Goal: Transaction & Acquisition: Purchase product/service

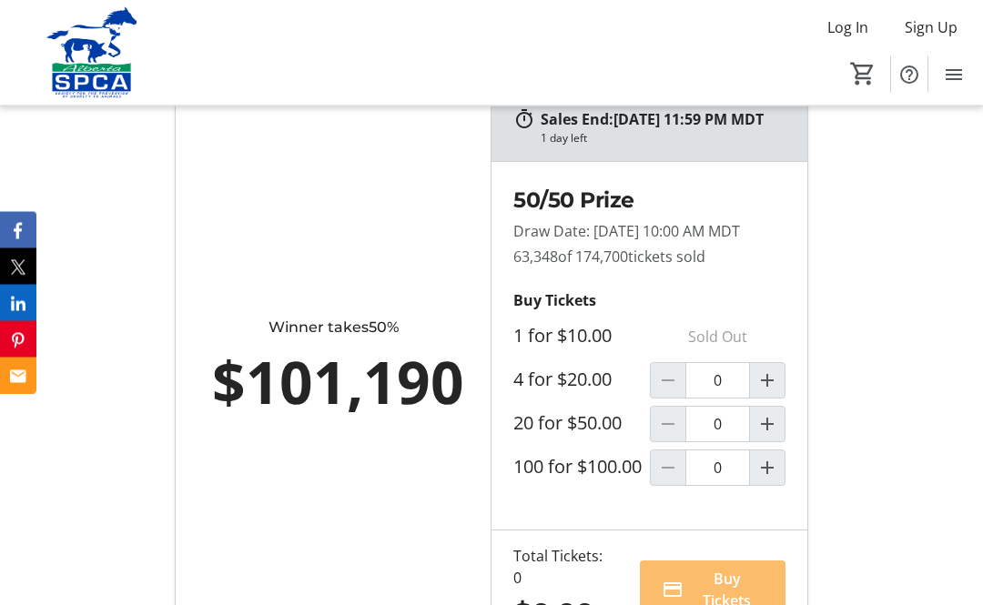
scroll to position [1157, 0]
click at [770, 391] on mat-icon "Increment by one" at bounding box center [767, 381] width 22 height 22
type input "1"
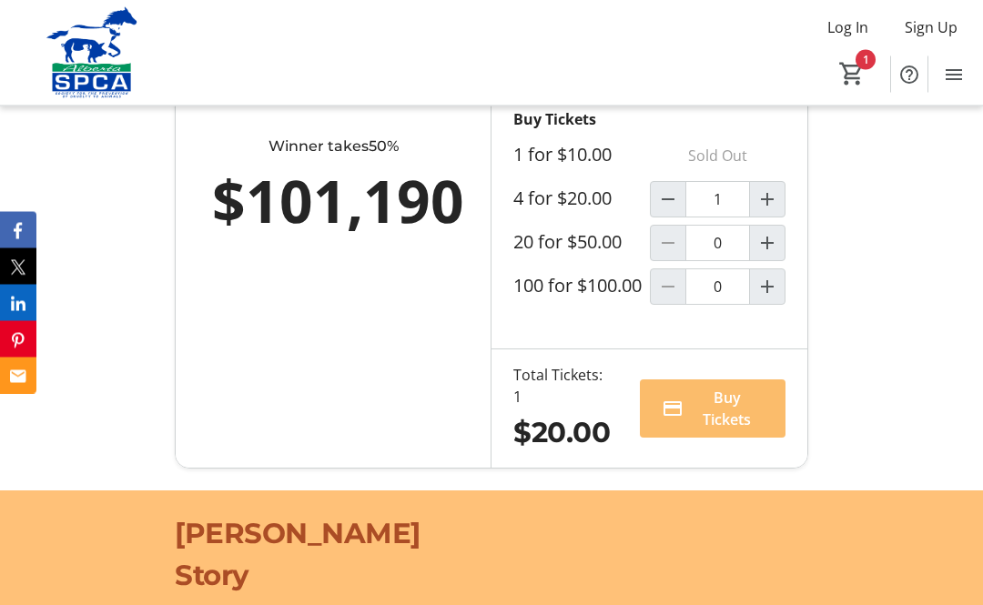
scroll to position [1344, 0]
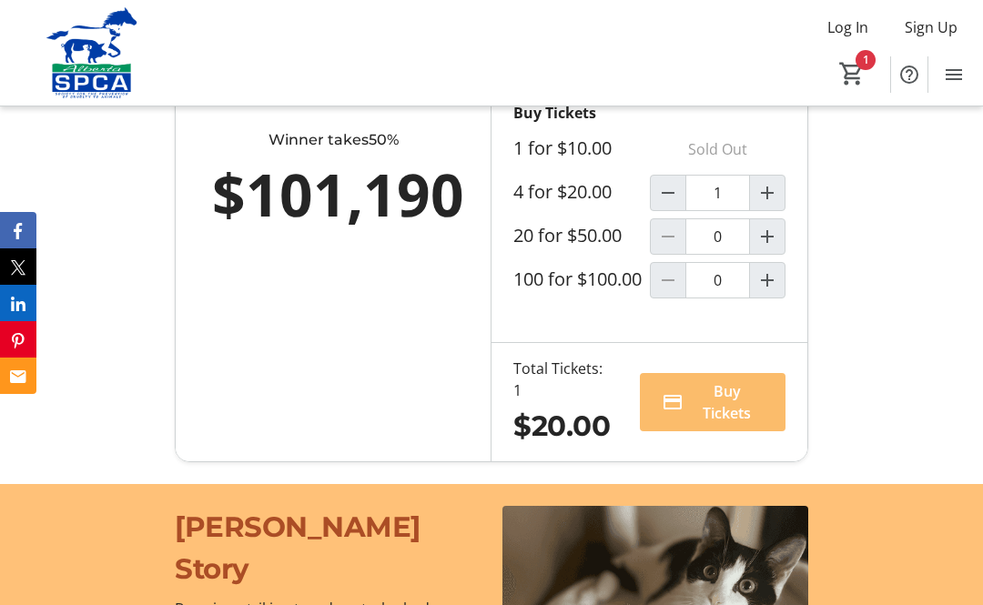
click at [726, 424] on span "Buy Tickets" at bounding box center [727, 402] width 73 height 44
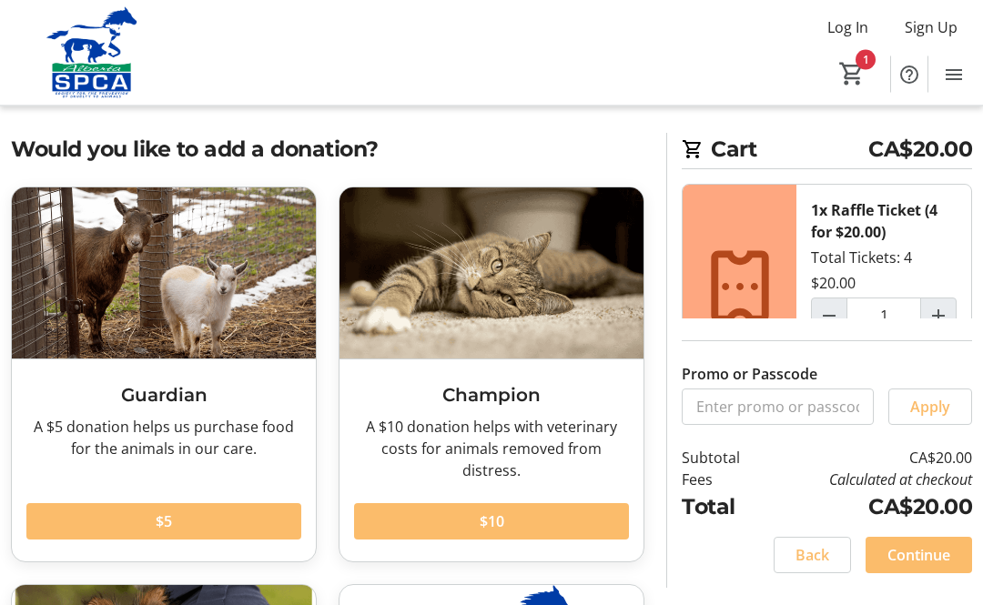
scroll to position [17, 0]
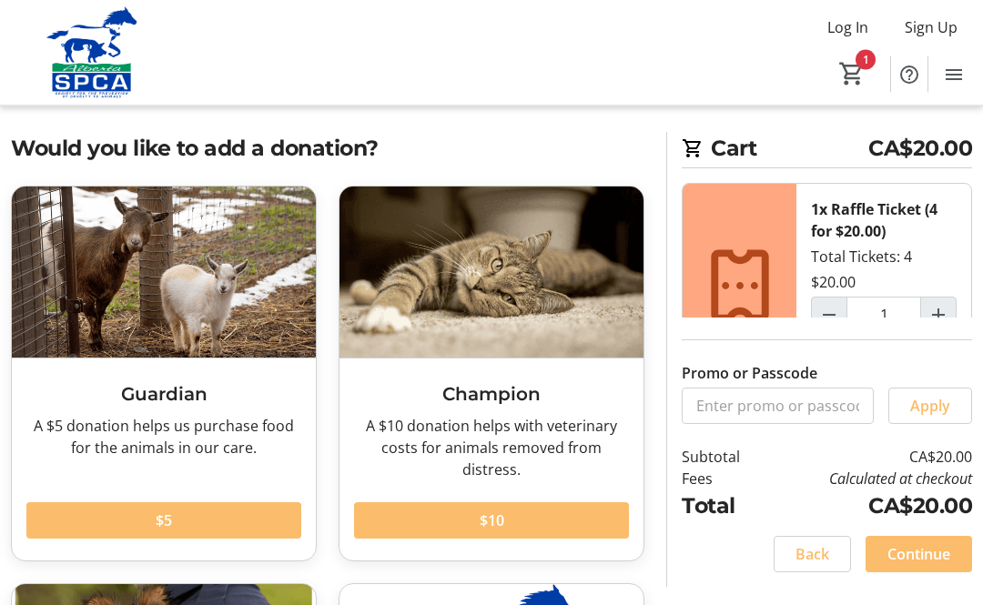
click at [939, 566] on span "Continue" at bounding box center [918, 555] width 63 height 22
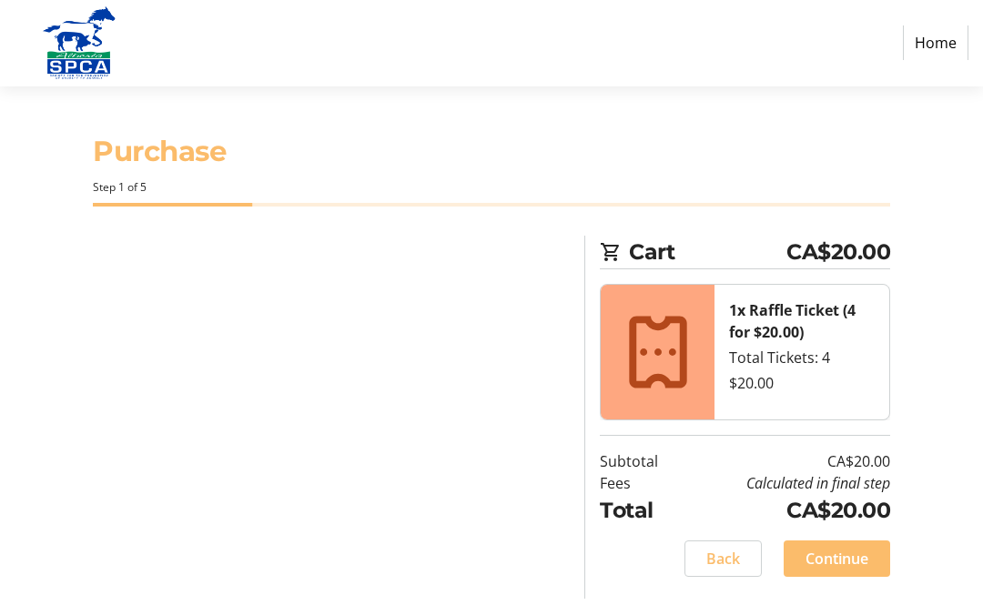
select select "CA"
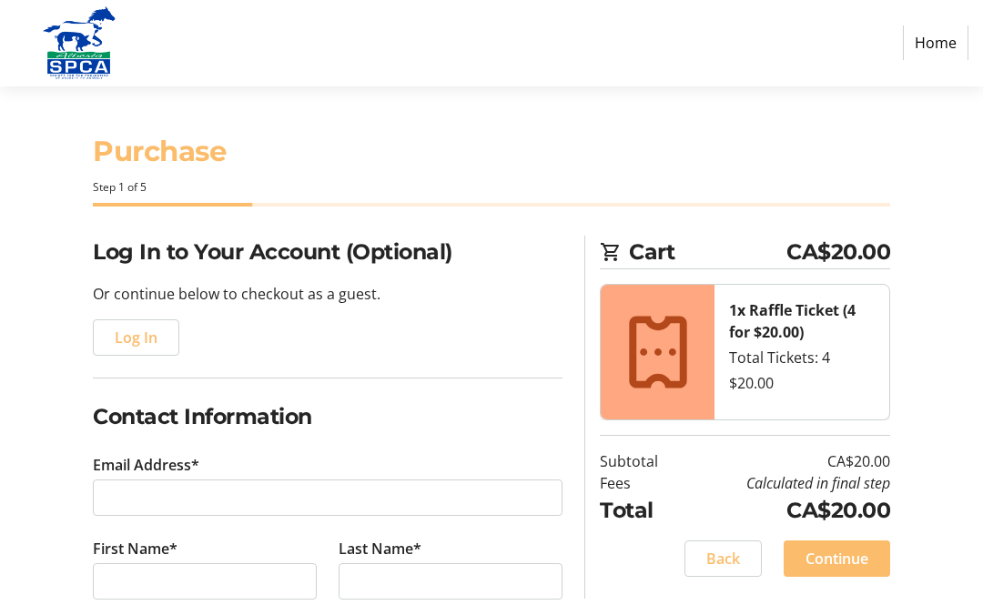
scroll to position [1, 0]
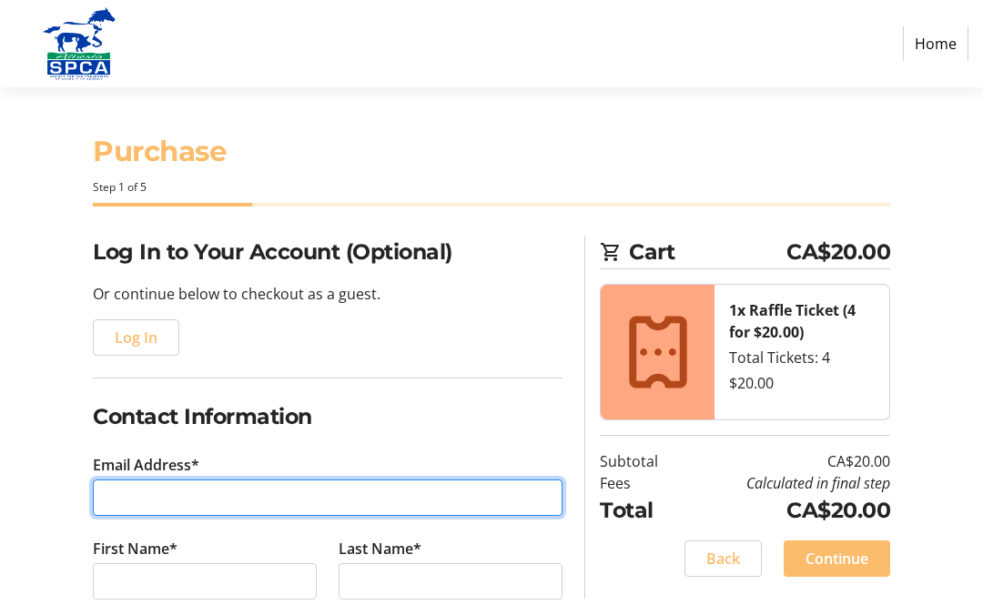
click at [159, 501] on input "Email Address*" at bounding box center [328, 498] width 470 height 36
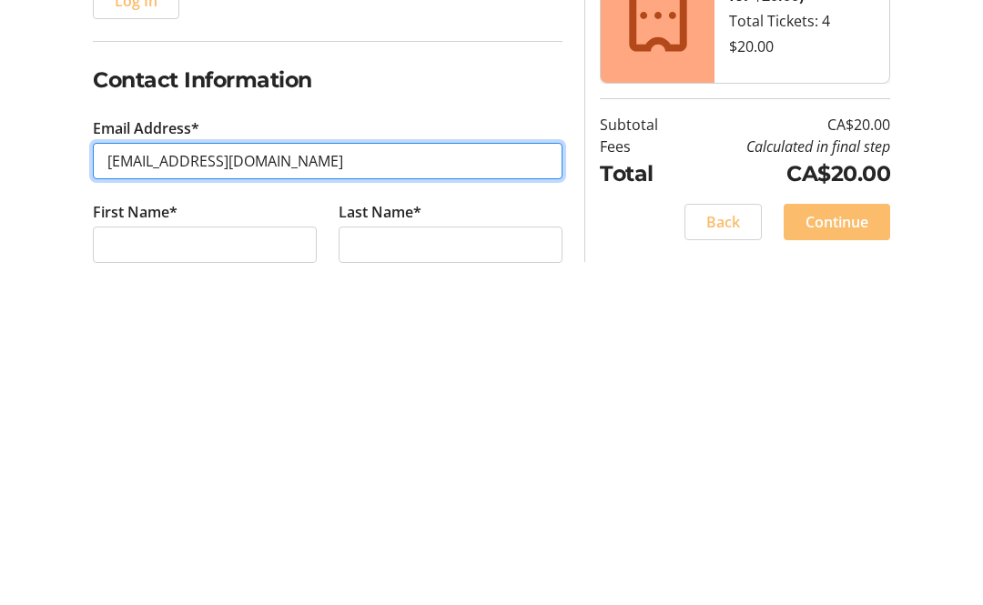
type input "[EMAIL_ADDRESS][DOMAIN_NAME]"
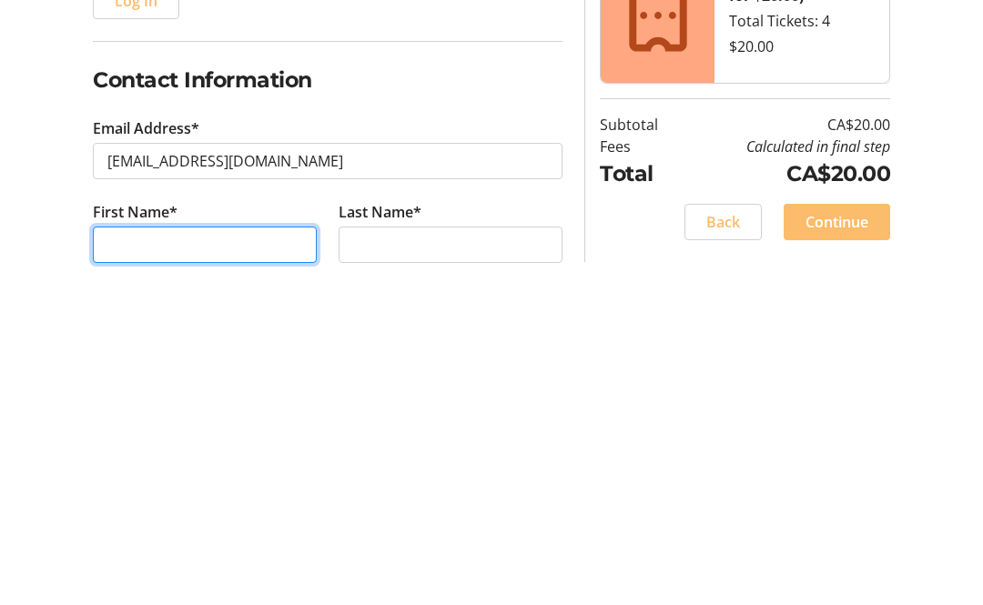
click at [102, 564] on input "First Name*" at bounding box center [205, 582] width 224 height 36
type input "[PERSON_NAME]"
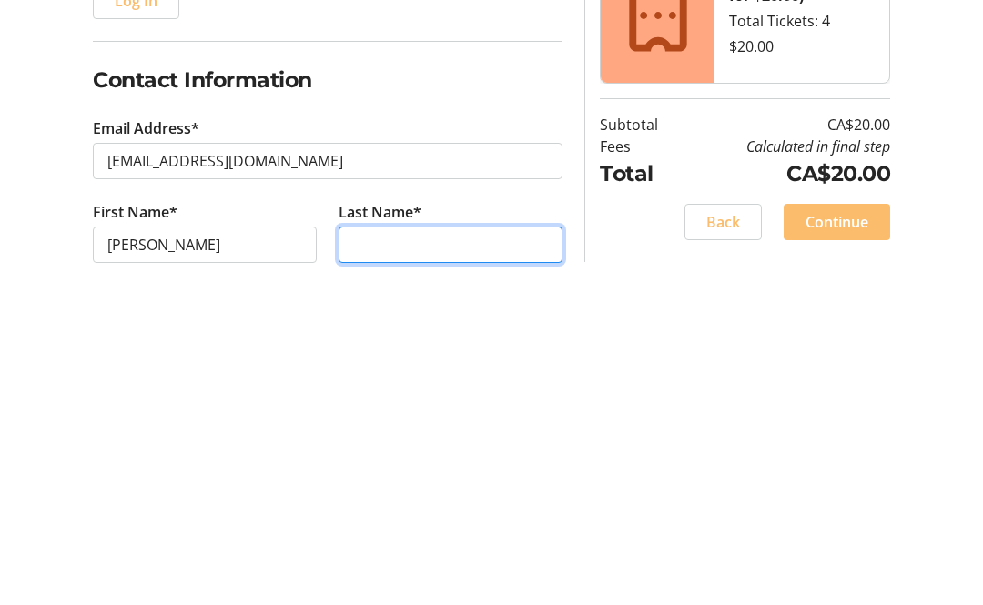
click at [363, 564] on input "Last Name*" at bounding box center [451, 582] width 224 height 36
type input "[PERSON_NAME]"
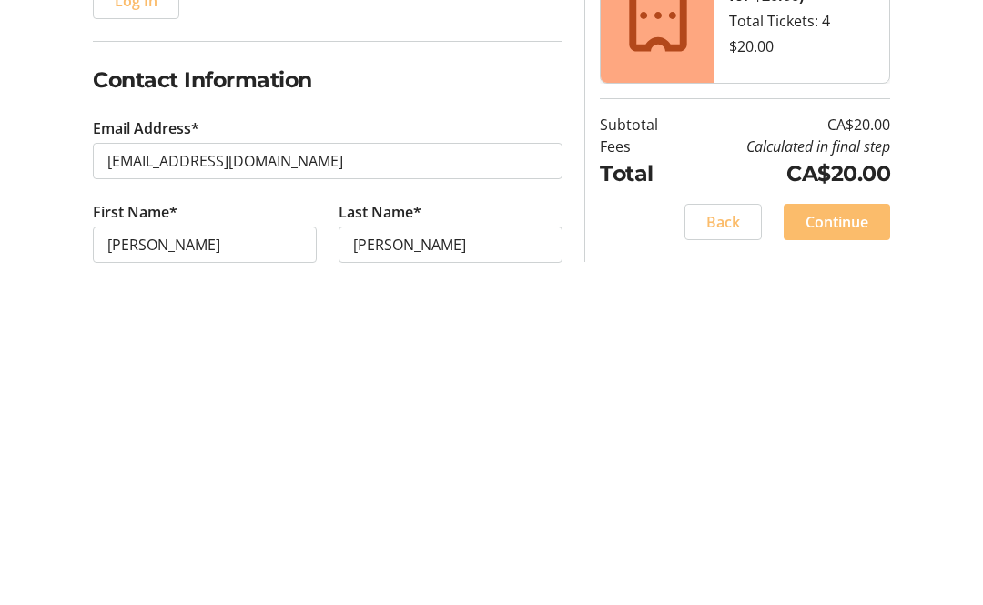
scroll to position [338, 0]
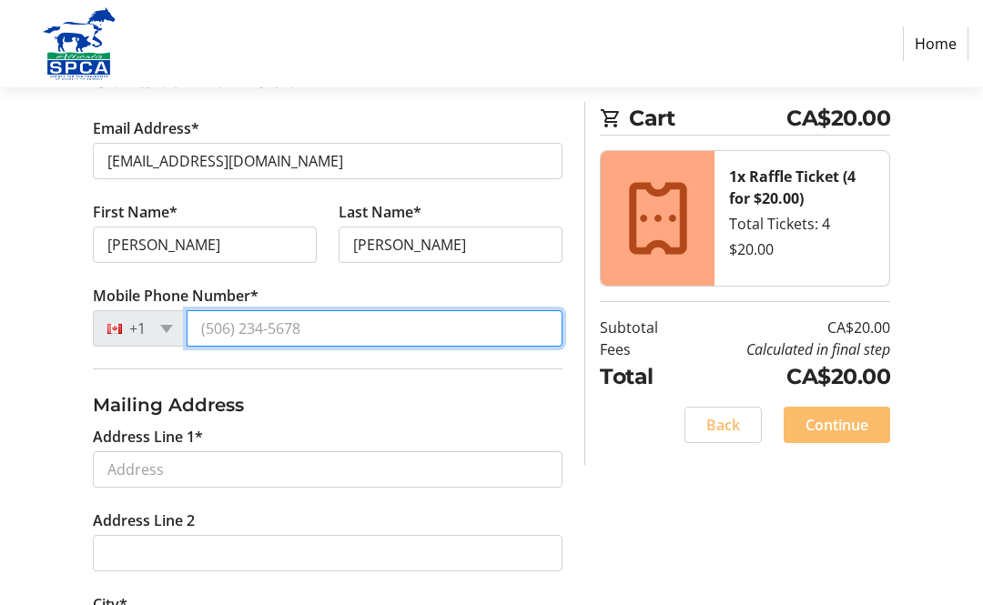
click at [201, 329] on input "Mobile Phone Number*" at bounding box center [375, 328] width 376 height 36
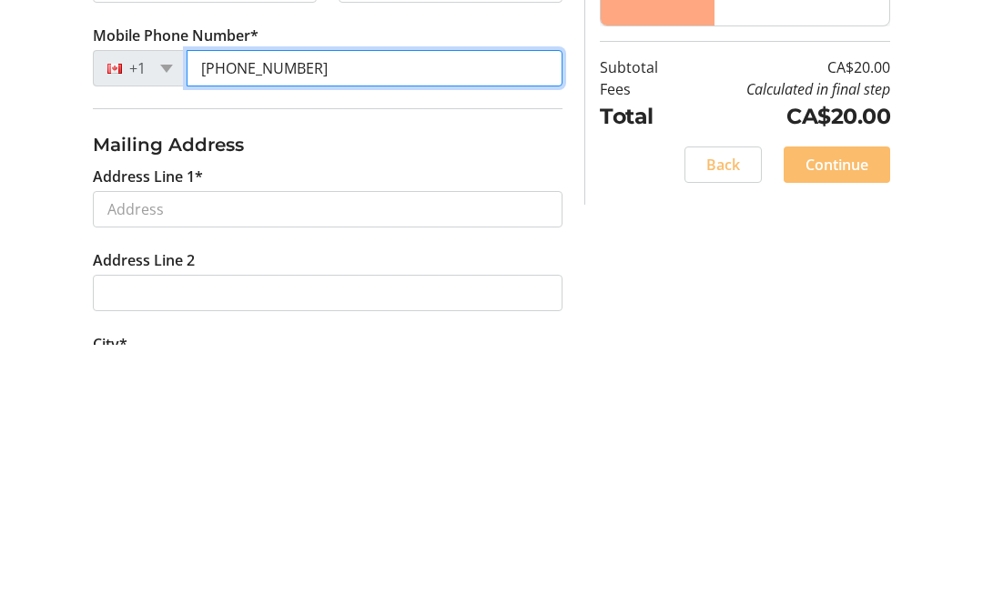
type input "[PHONE_NUMBER]"
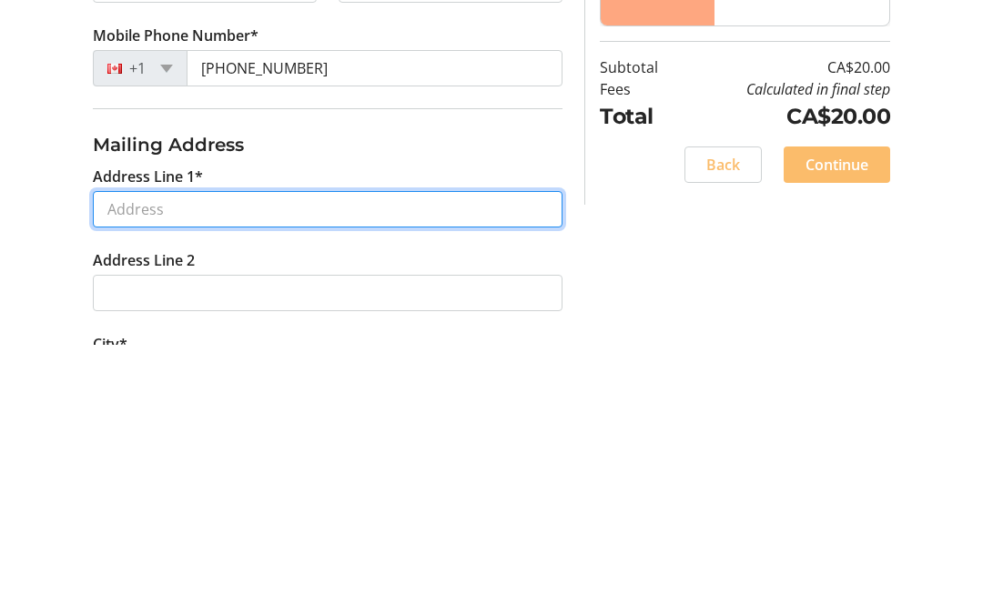
click at [123, 451] on input "Address Line 1*" at bounding box center [328, 469] width 470 height 36
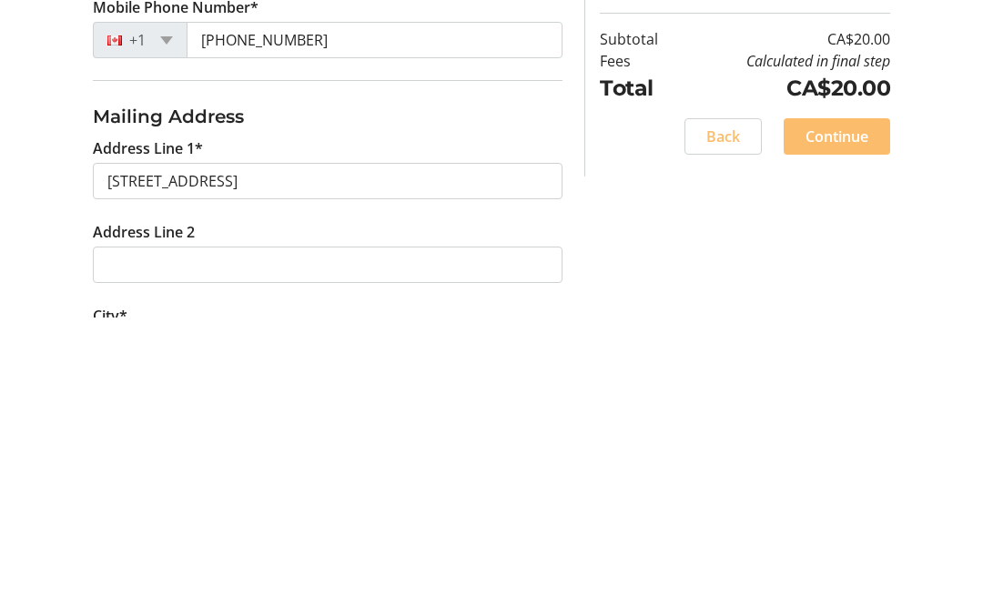
type input "[STREET_ADDRESS]"
type input "[GEOGRAPHIC_DATA]"
select select "AB"
type input "T6T 1N3"
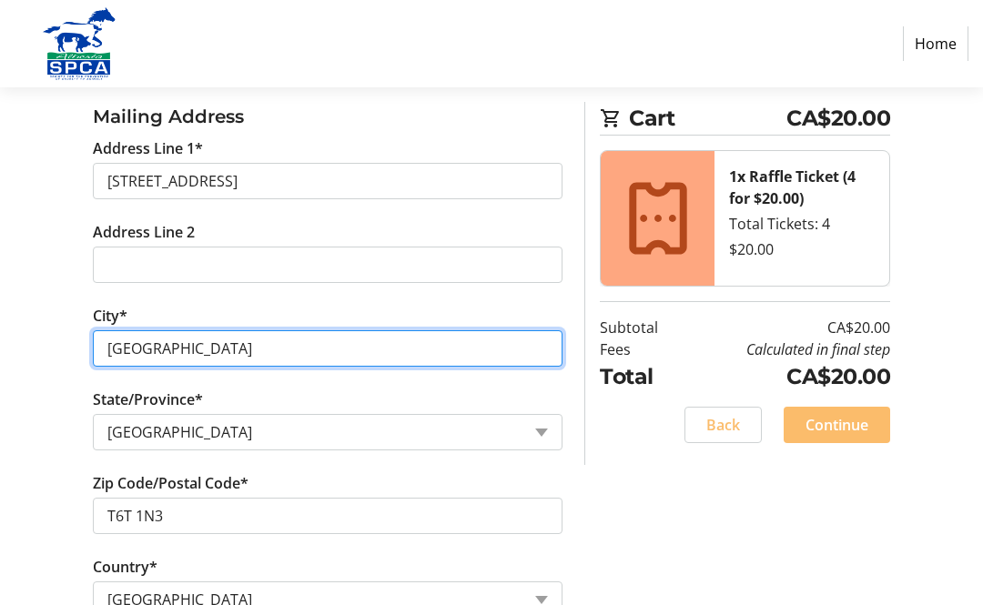
click at [134, 341] on input "[GEOGRAPHIC_DATA]" at bounding box center [328, 348] width 470 height 36
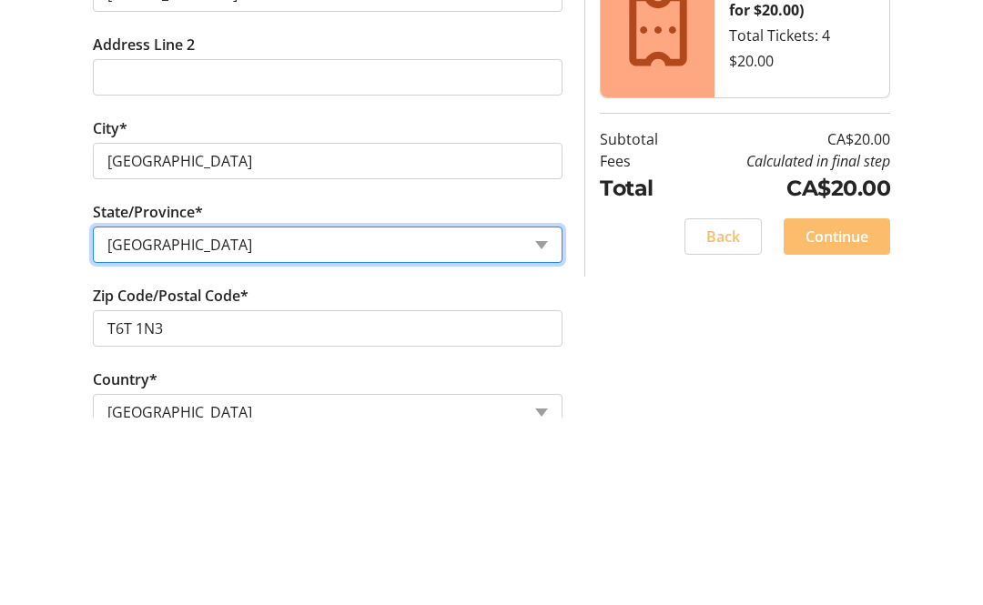
click at [134, 415] on select "State or Province State or Province Alberta British Columbia Manitoba New Bruns…" at bounding box center [328, 433] width 470 height 36
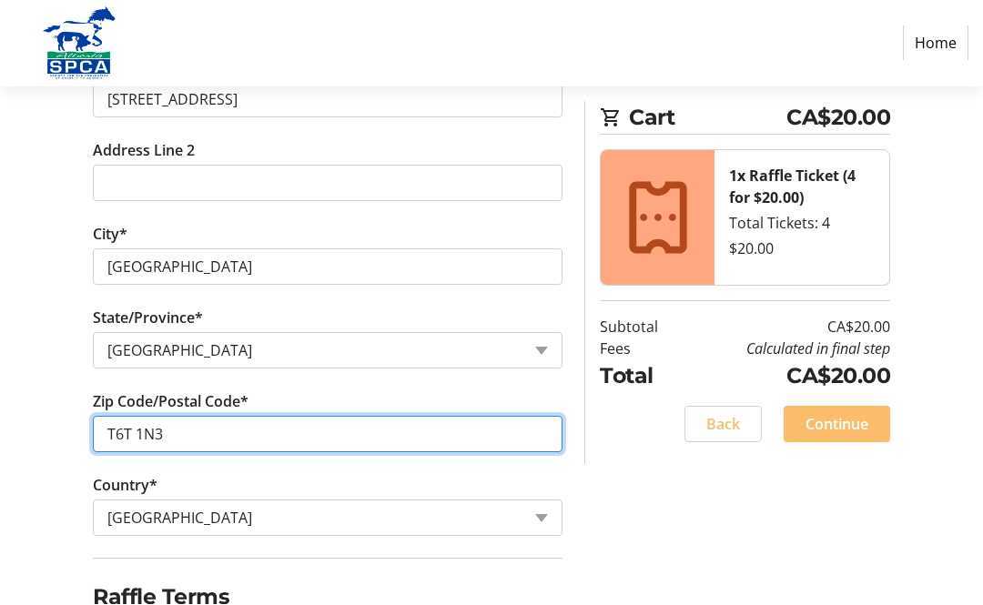
click at [556, 431] on input "T6T 1N3" at bounding box center [328, 435] width 470 height 36
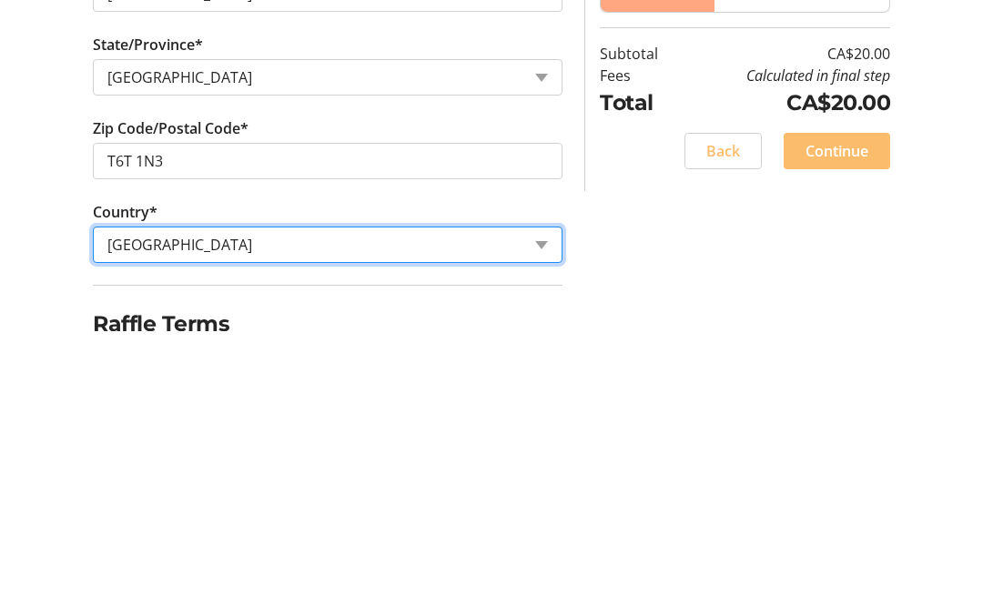
click at [534, 501] on select "Country Country Afghanistan Åland Islands Albania Algeria American Samoa Andorr…" at bounding box center [328, 519] width 470 height 36
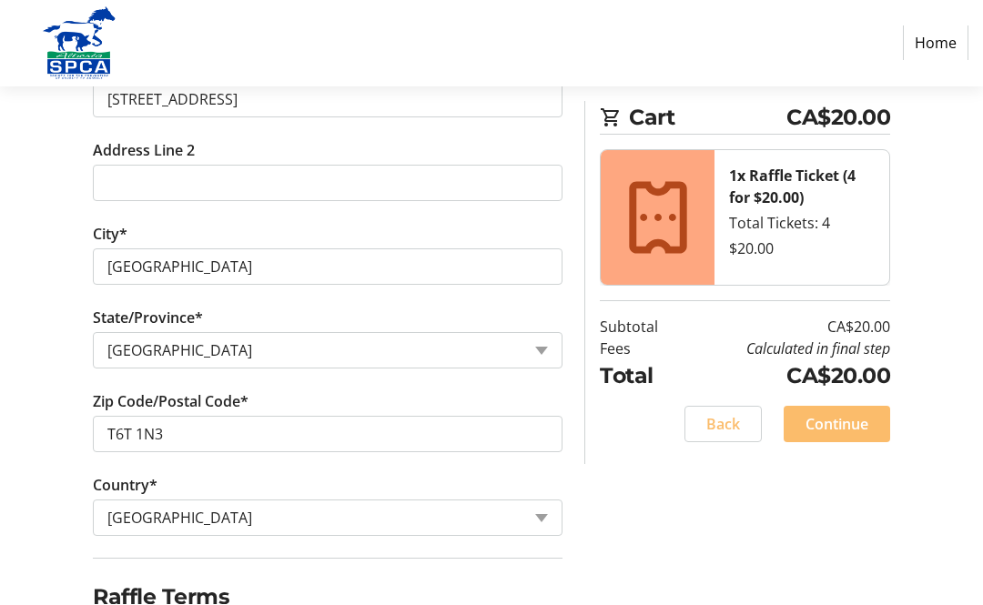
checkbox input "true"
click at [835, 429] on span "Continue" at bounding box center [836, 425] width 63 height 22
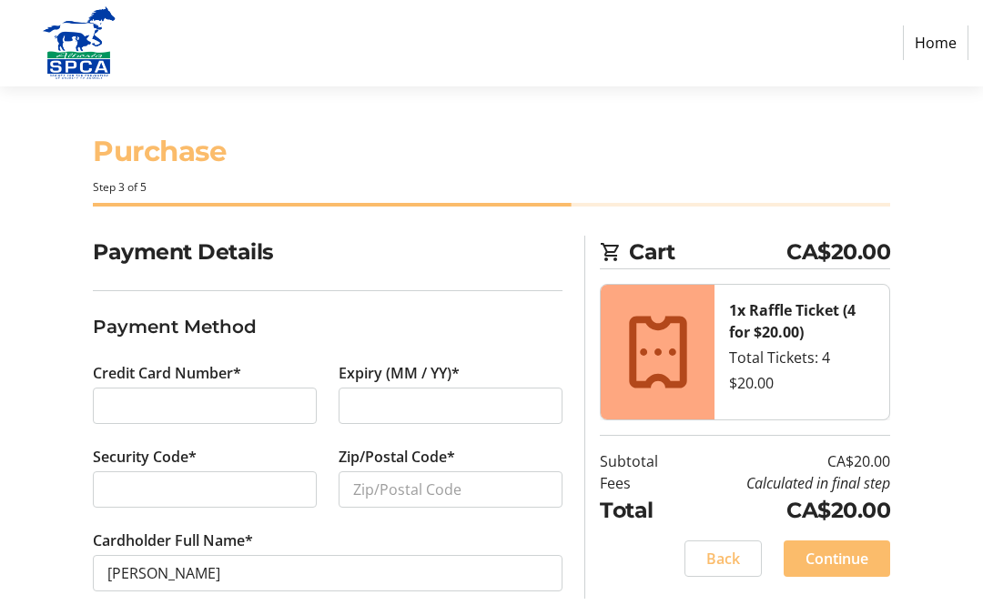
click at [104, 401] on div at bounding box center [205, 407] width 224 height 36
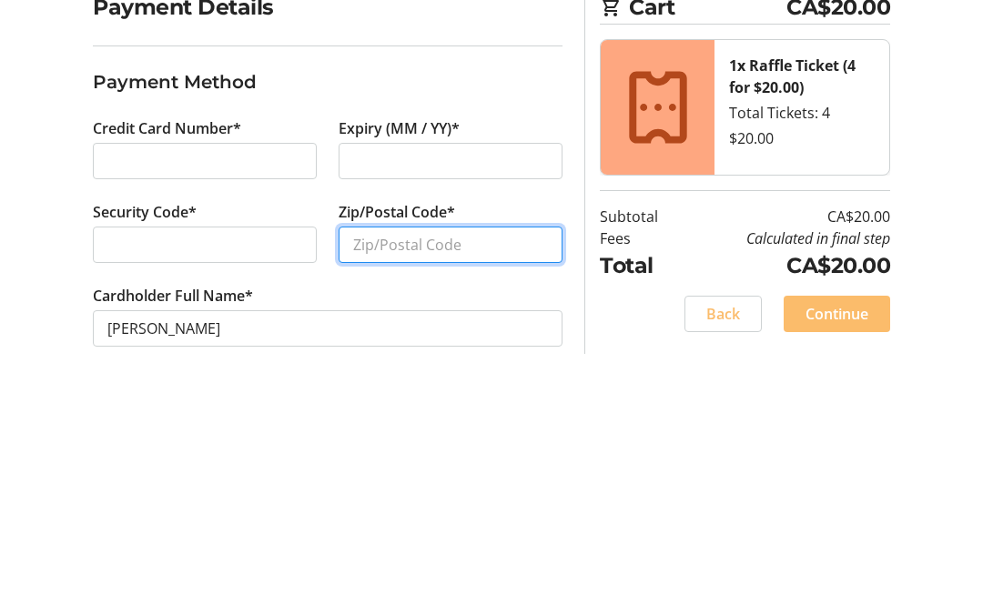
click at [358, 472] on input "Zip/Postal Code*" at bounding box center [451, 490] width 224 height 36
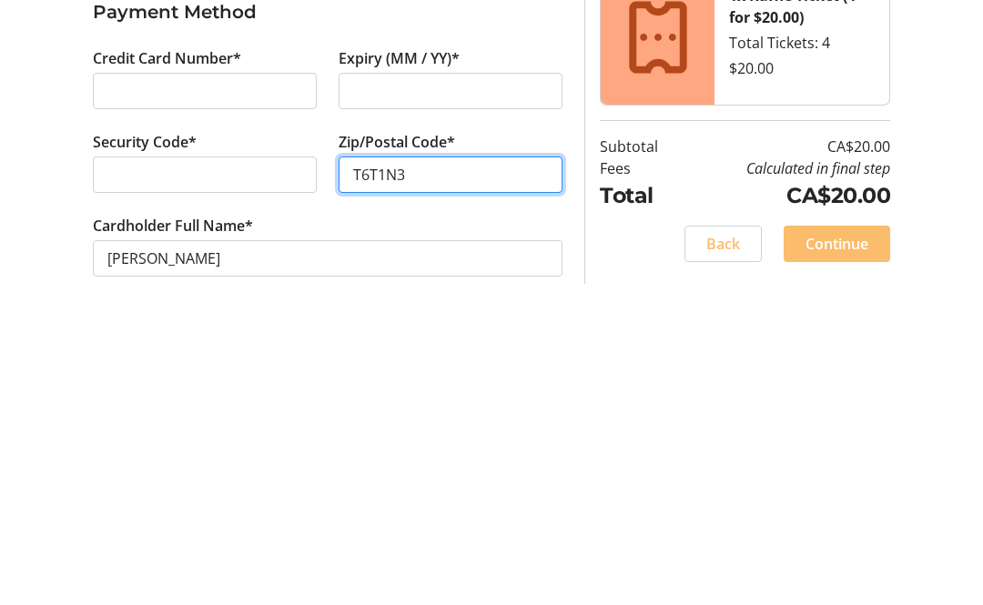
scroll to position [88, 0]
type input "T6T1N3"
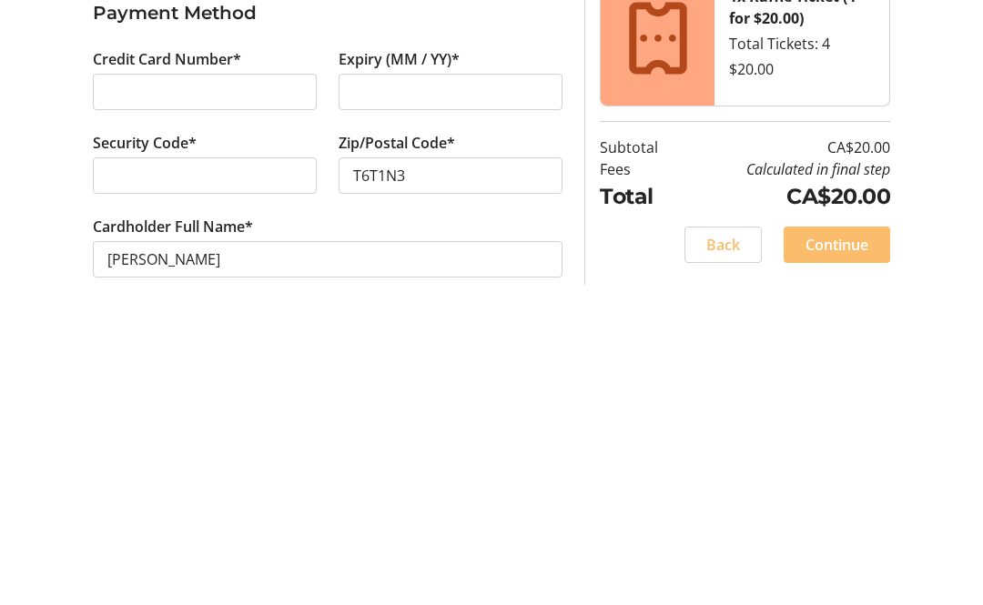
click at [846, 518] on span "Continue" at bounding box center [836, 529] width 63 height 22
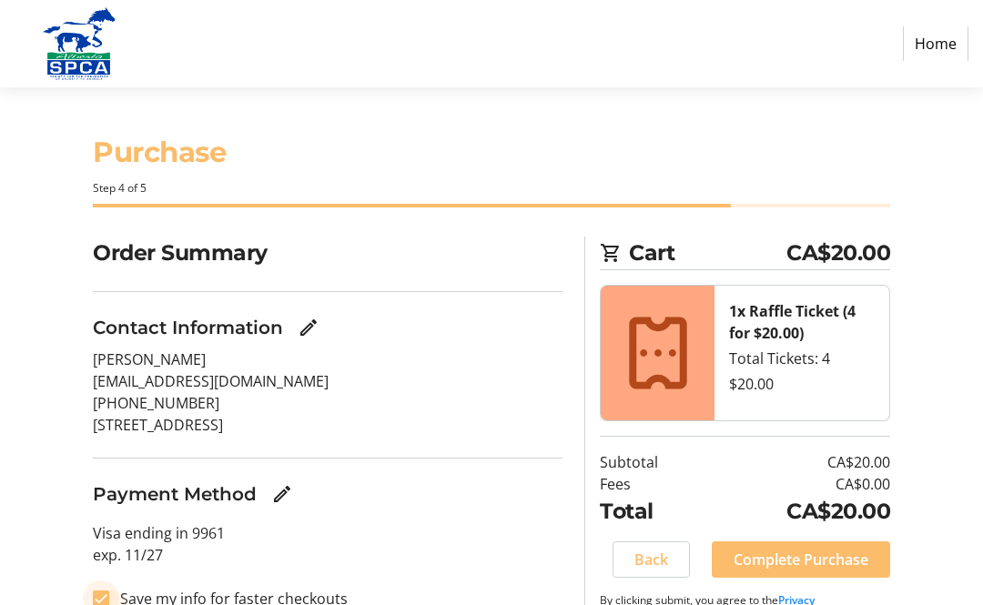
click at [100, 604] on input "Save my info for faster checkouts" at bounding box center [101, 599] width 16 height 16
checkbox input "false"
click at [811, 559] on span "Complete Purchase" at bounding box center [801, 560] width 135 height 22
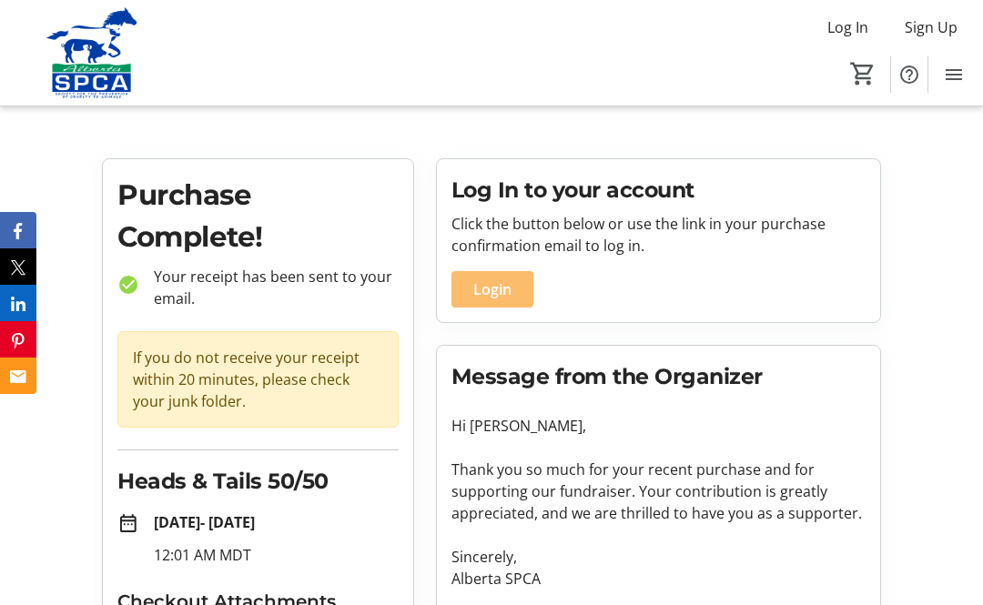
scroll to position [90, 0]
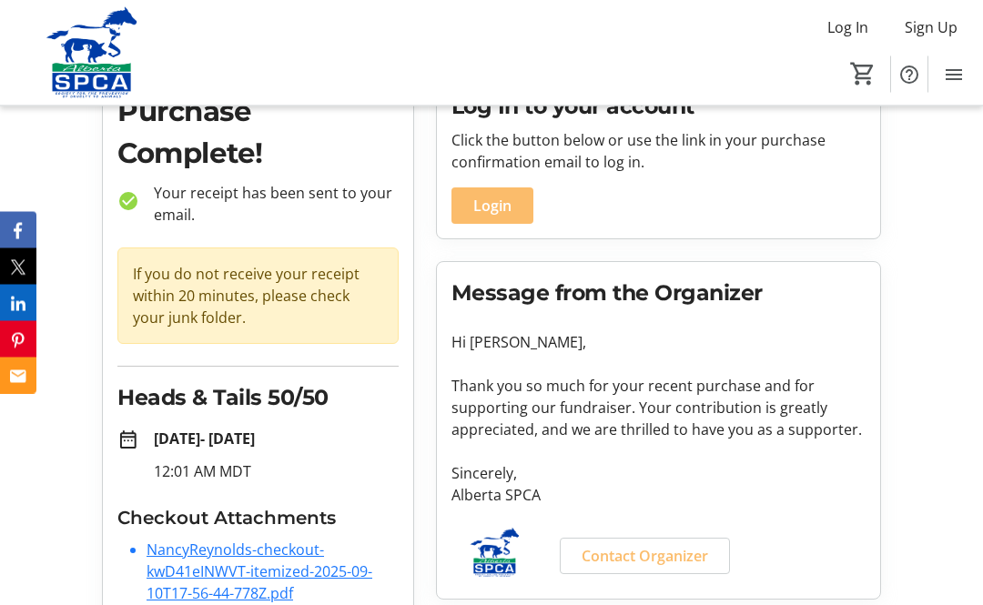
click at [679, 398] on p "Thank you so much for your recent purchase and for supporting our fundraiser. Y…" at bounding box center [658, 409] width 414 height 66
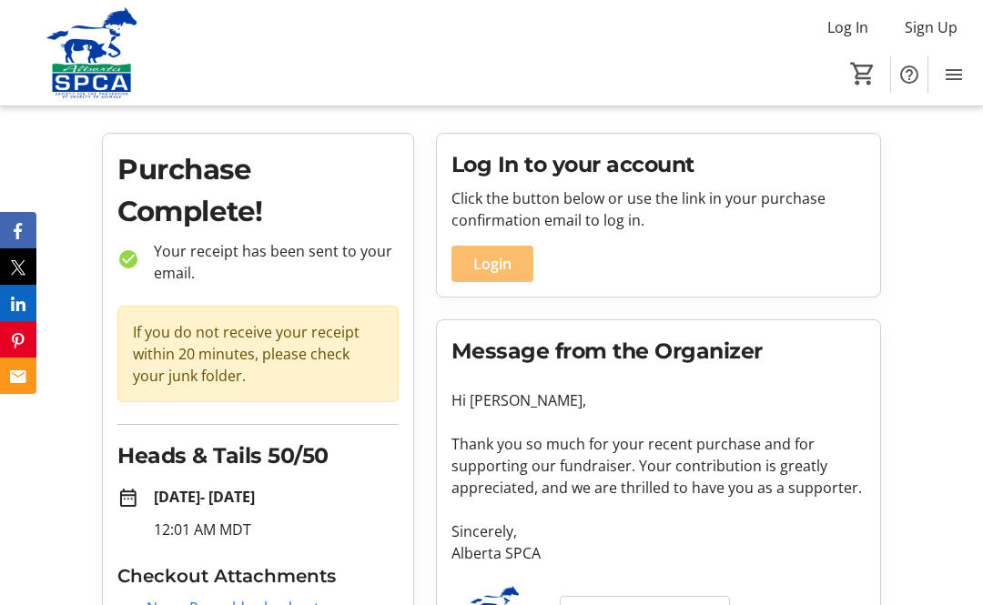
scroll to position [0, 0]
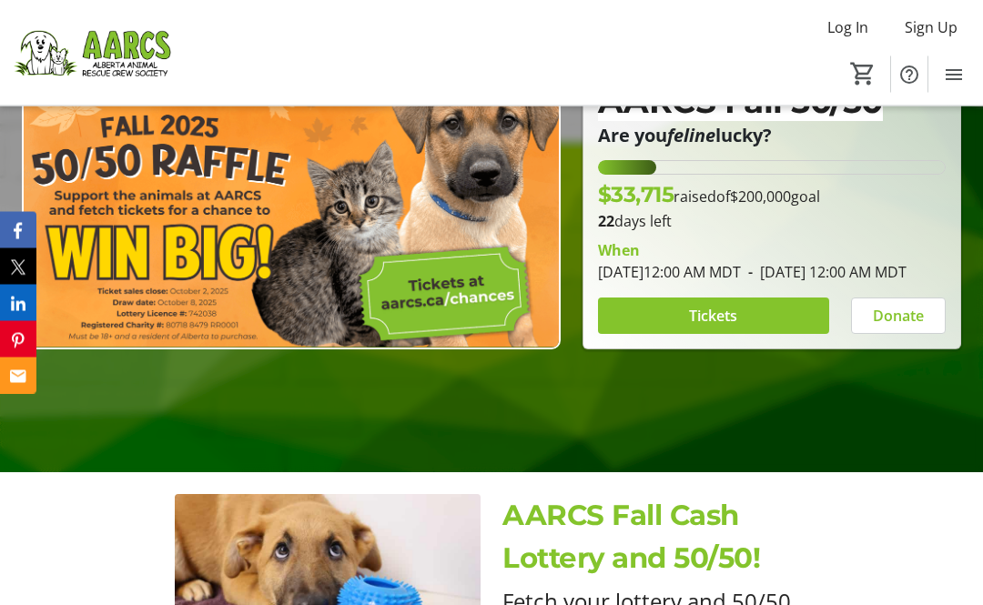
scroll to position [231, 0]
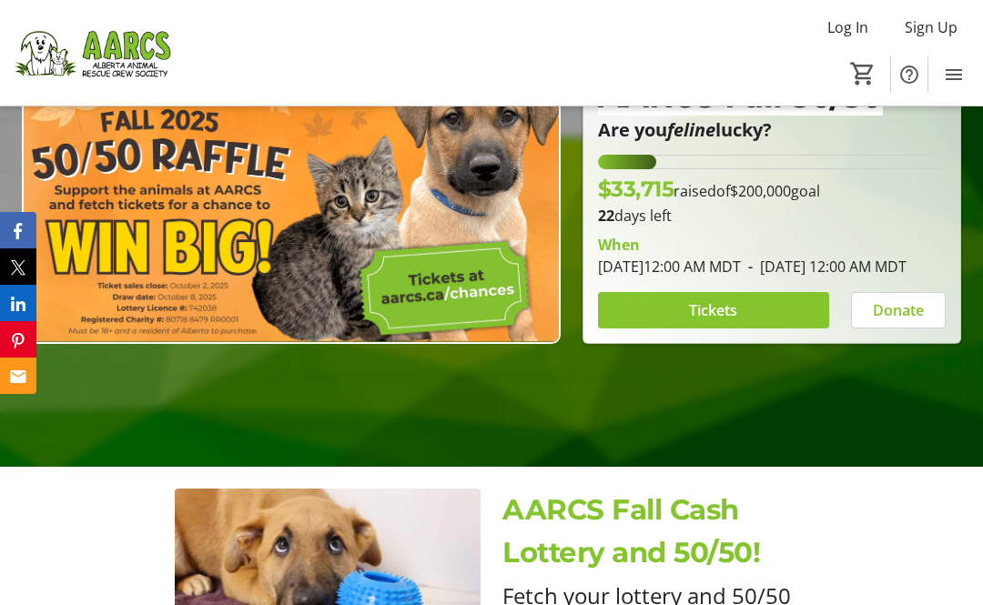
click at [722, 321] on span "Tickets" at bounding box center [713, 310] width 48 height 22
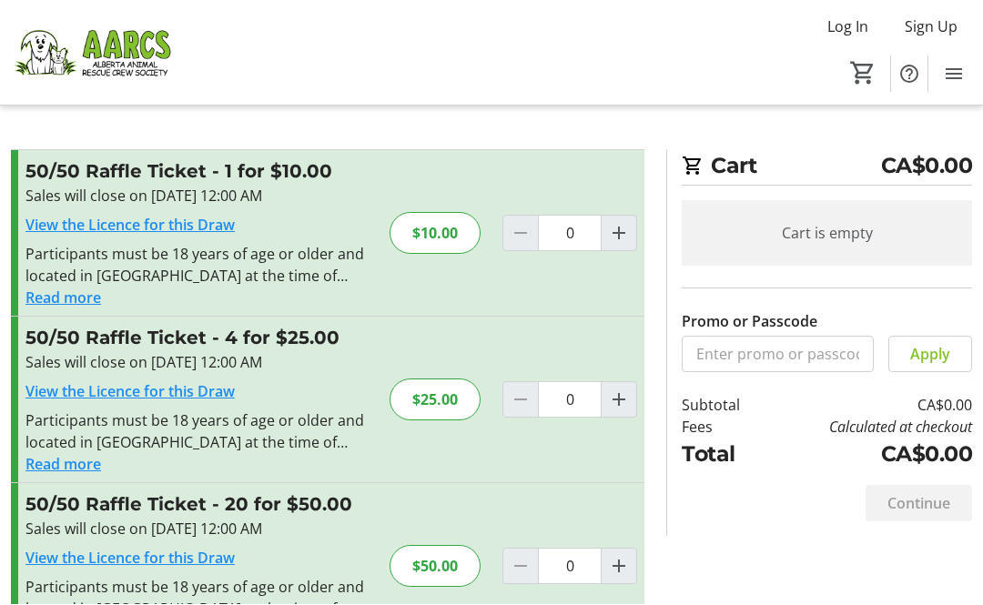
scroll to position [1, 0]
click at [618, 401] on mat-icon "Increment by one" at bounding box center [619, 400] width 22 height 22
type input "1"
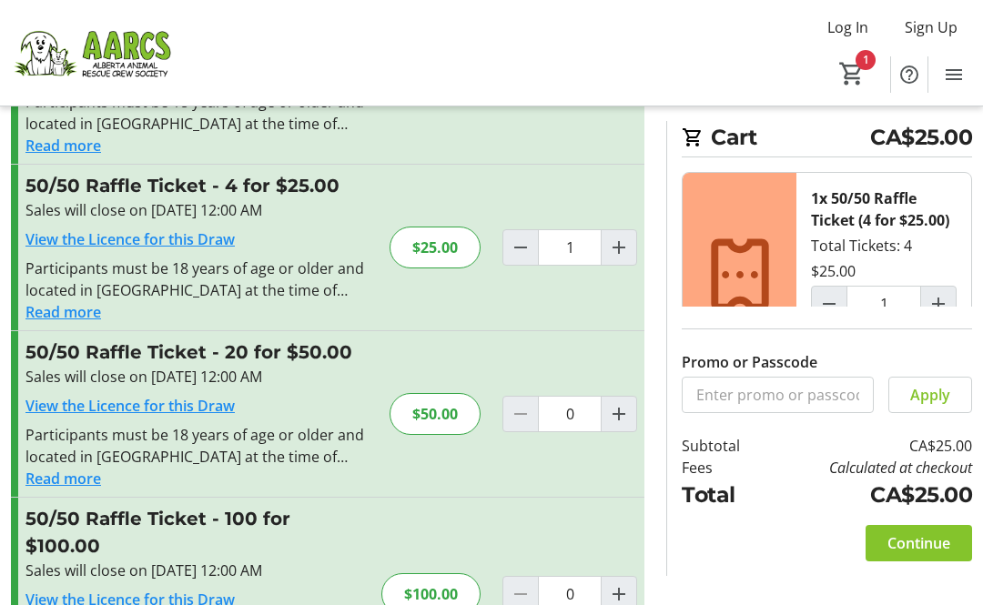
scroll to position [168, 0]
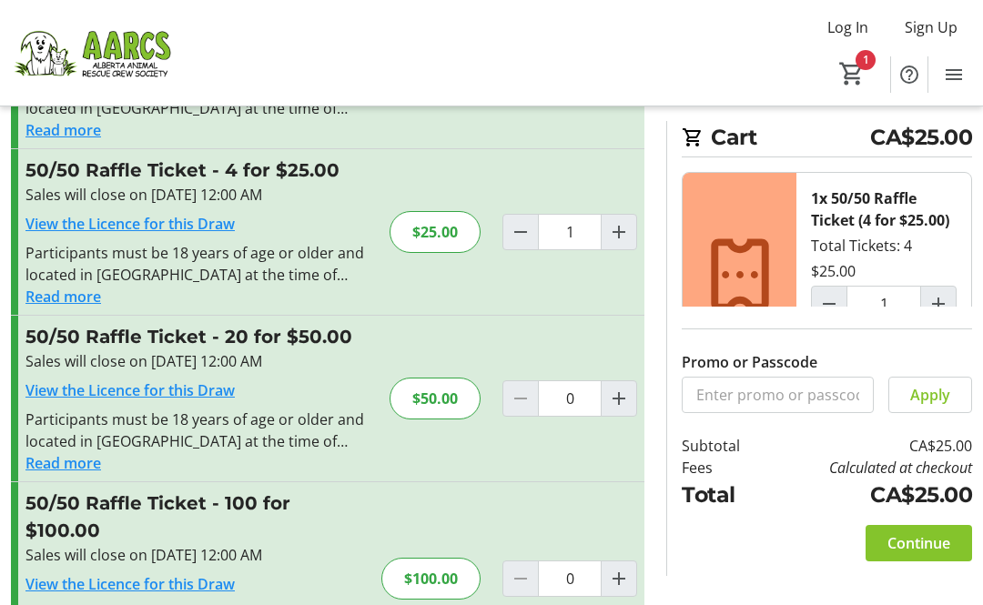
click at [923, 554] on span "Continue" at bounding box center [918, 543] width 63 height 22
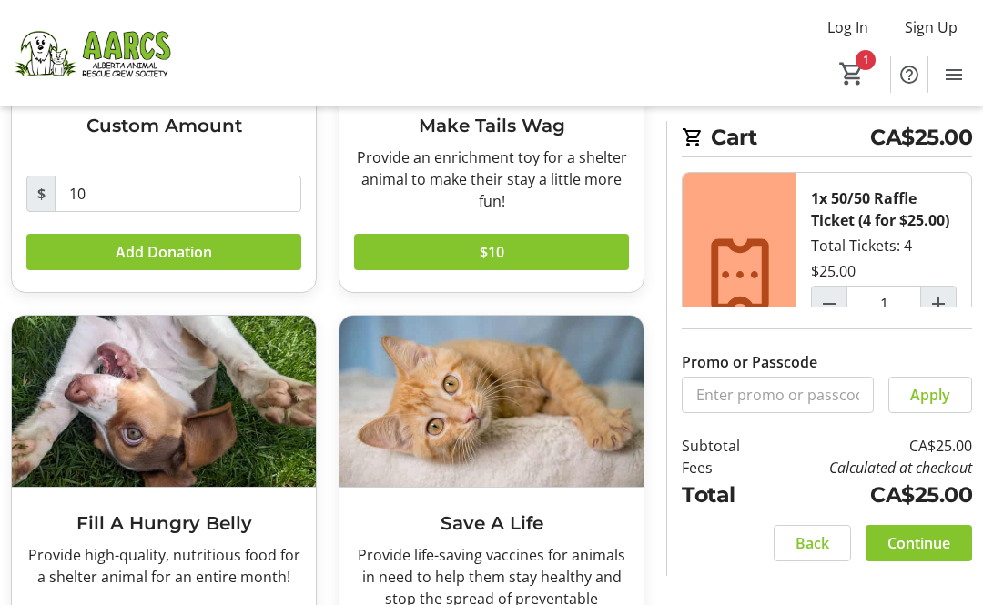
scroll to position [289, 0]
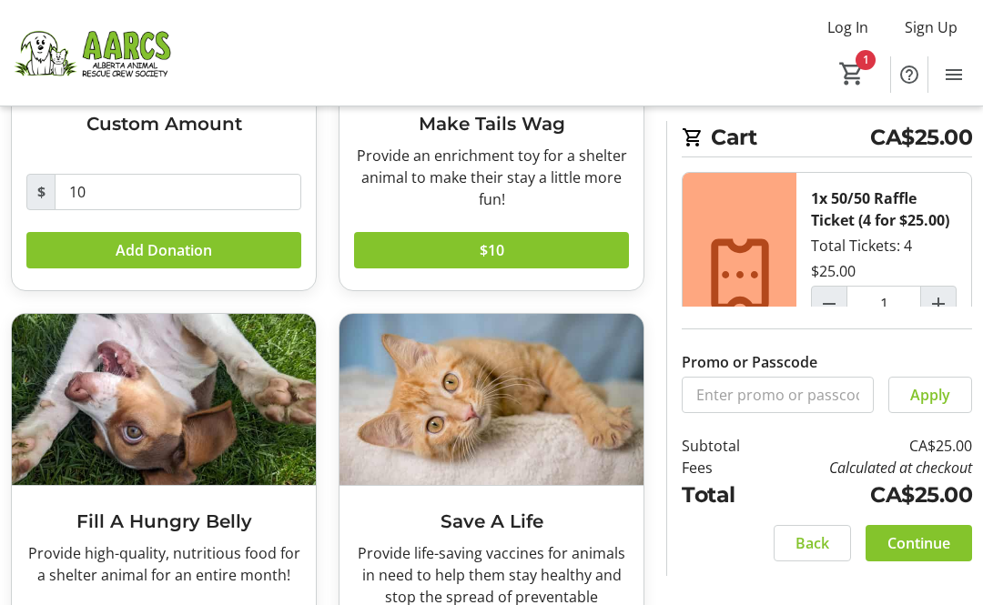
click at [920, 554] on span "Continue" at bounding box center [918, 543] width 63 height 22
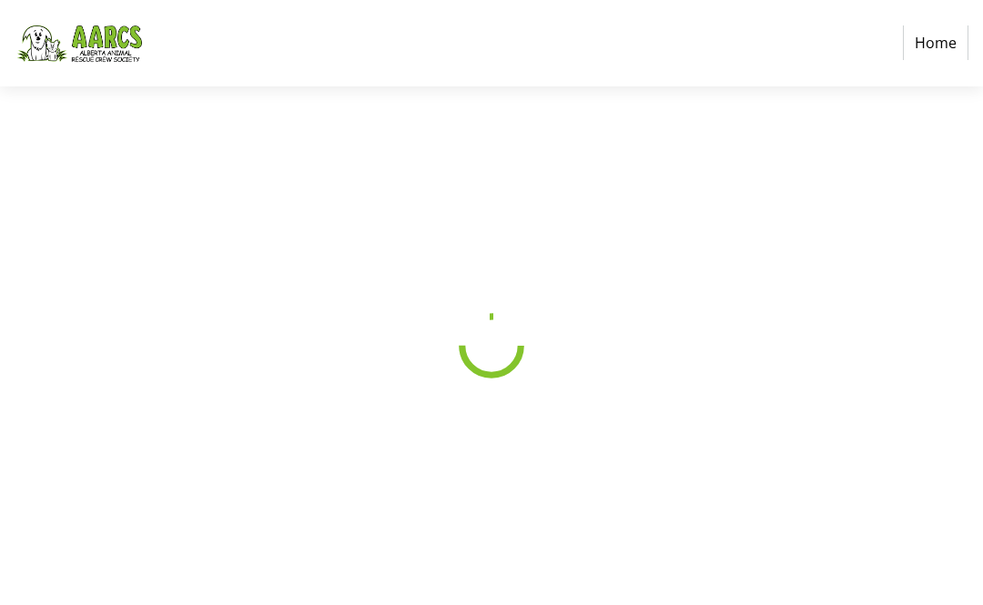
select select "CA"
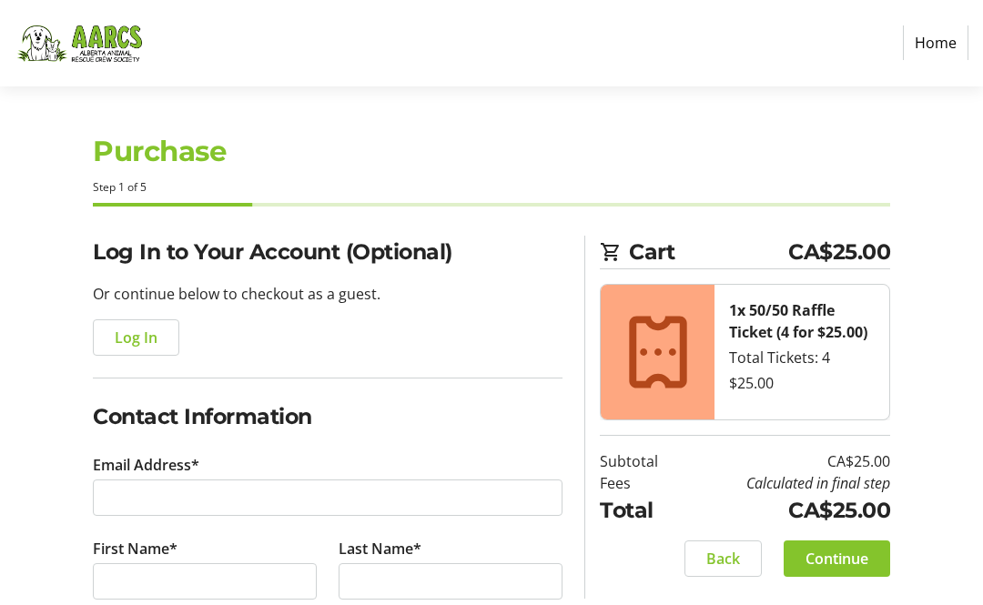
scroll to position [1, 0]
click at [134, 339] on span "Log In" at bounding box center [136, 338] width 43 height 22
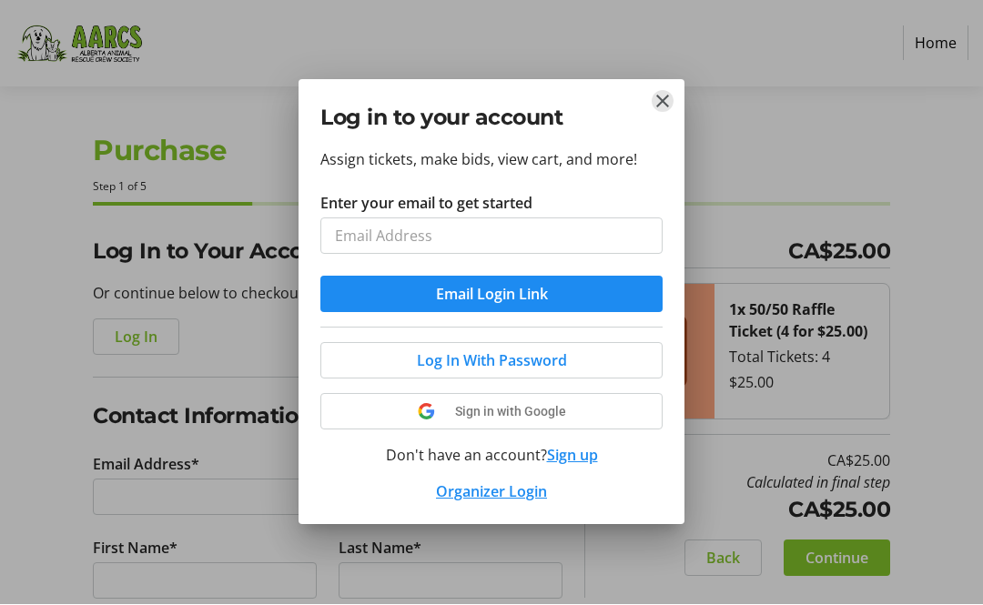
click at [0, 0] on tr-donor-auth-dialog-ui "Log in to your account Assign tickets, make bids, view cart, and more! Enter yo…" at bounding box center [0, 0] width 0 height 0
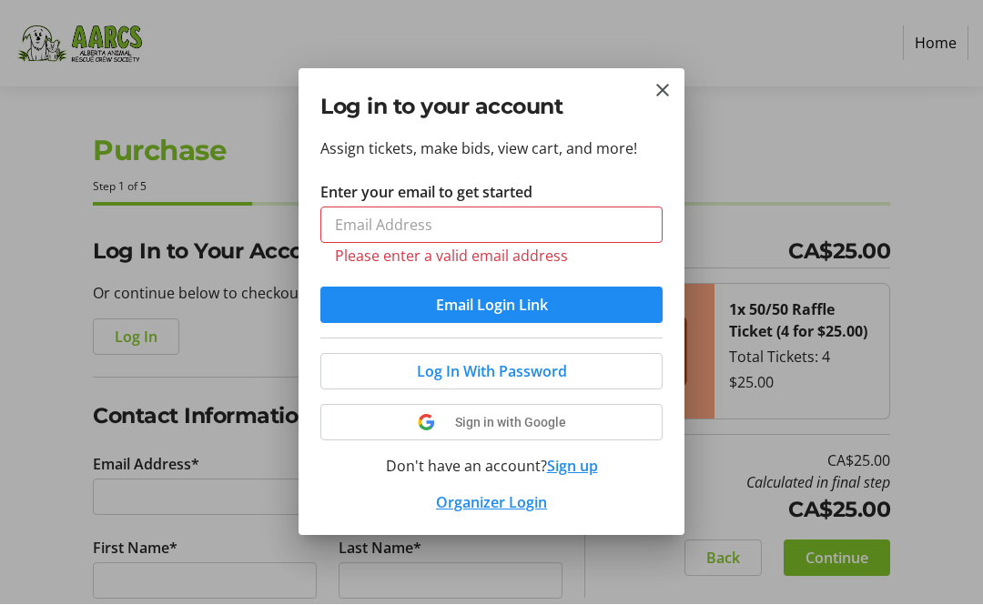
click at [665, 86] on mat-icon "Close" at bounding box center [663, 91] width 22 height 22
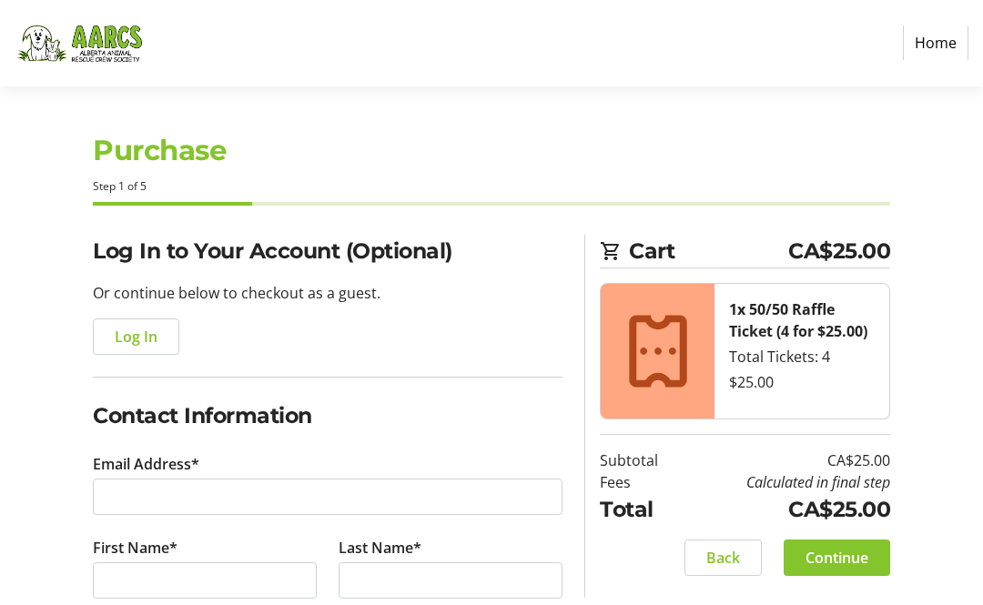
scroll to position [1, 0]
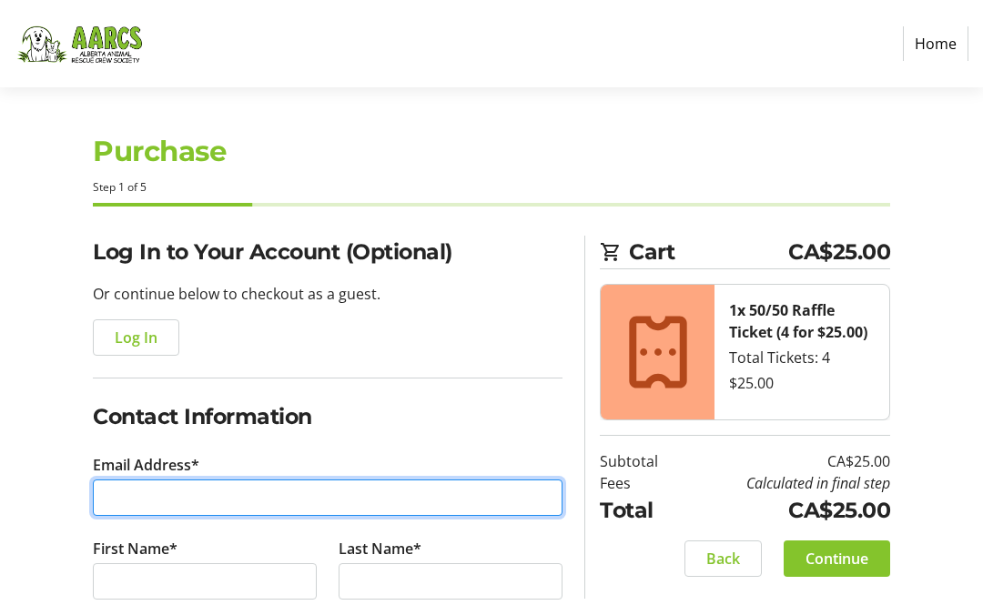
click at [112, 491] on input "Email Address*" at bounding box center [328, 498] width 470 height 36
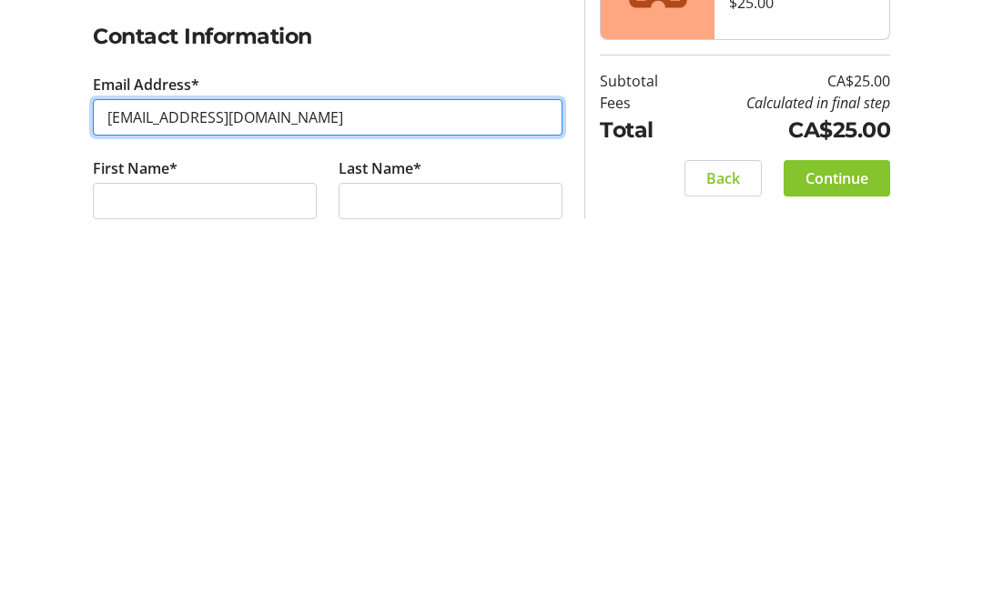
type input "[EMAIL_ADDRESS][DOMAIN_NAME]"
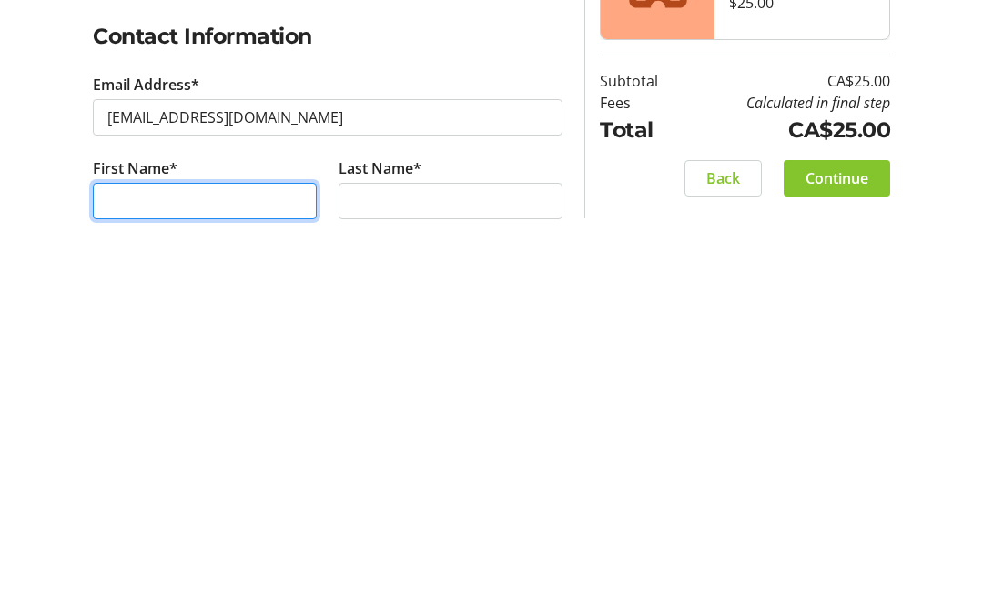
click at [117, 555] on input "First Name*" at bounding box center [205, 573] width 224 height 36
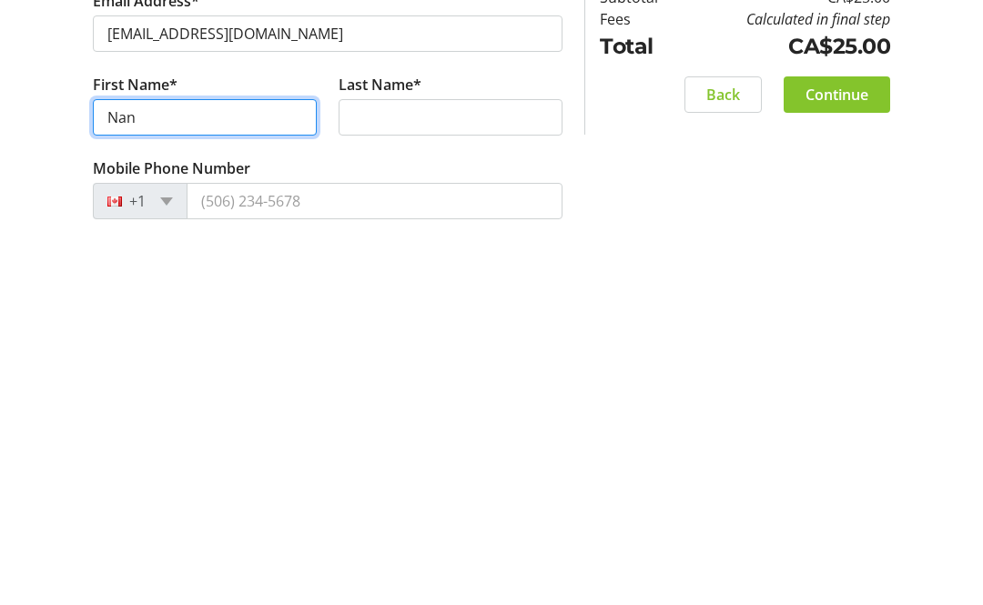
type input "Nanc"
type input "[PERSON_NAME]"
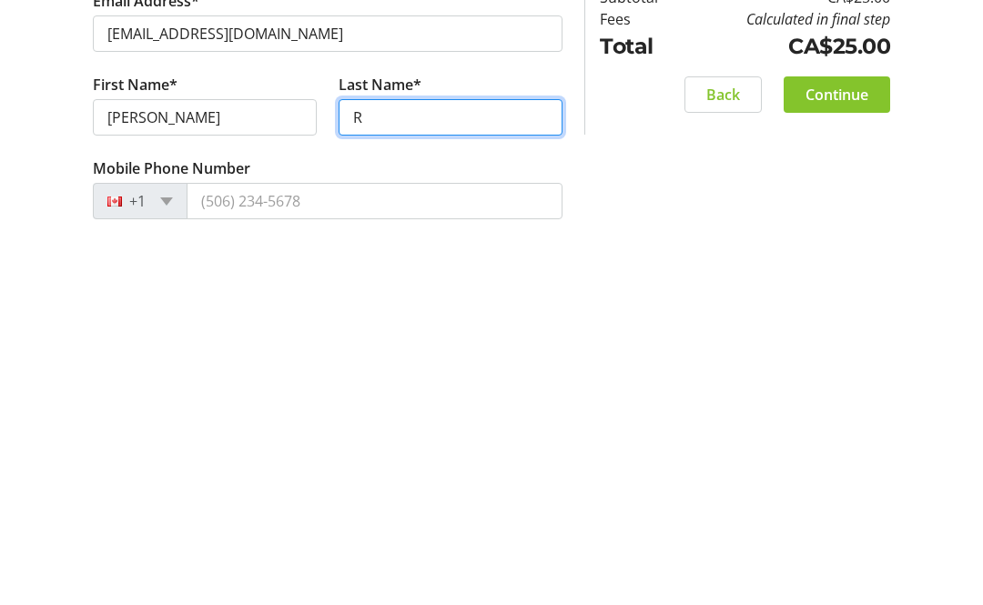
type input "Re"
type input "[PERSON_NAME]"
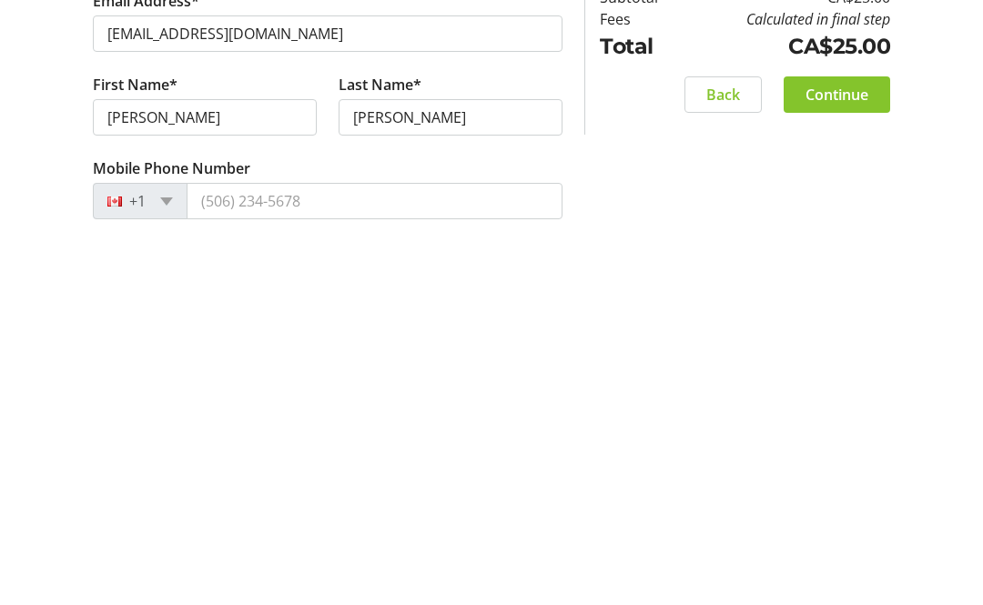
scroll to position [465, 0]
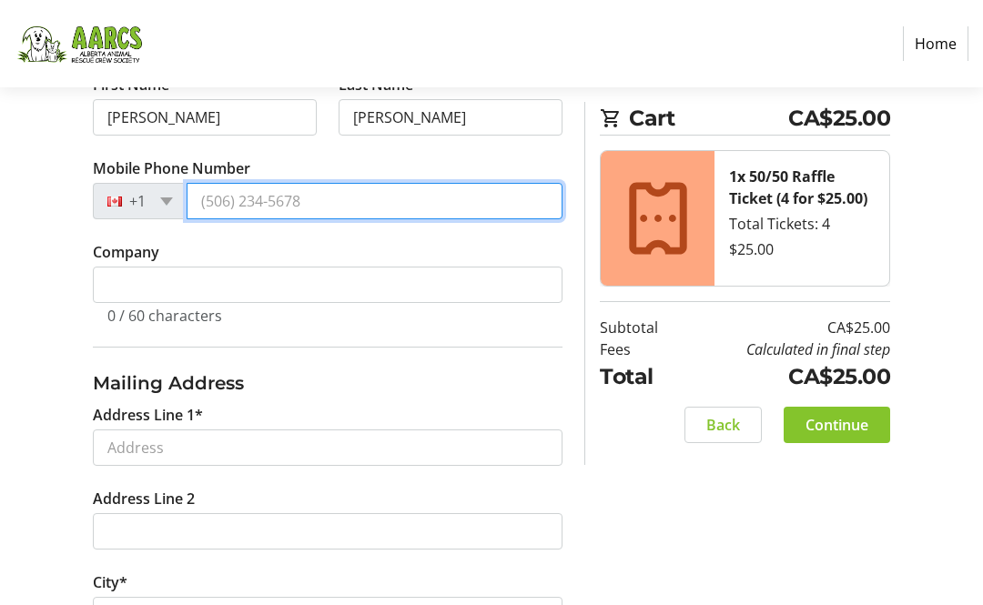
click at [209, 200] on input "Mobile Phone Number" at bounding box center [375, 201] width 376 height 36
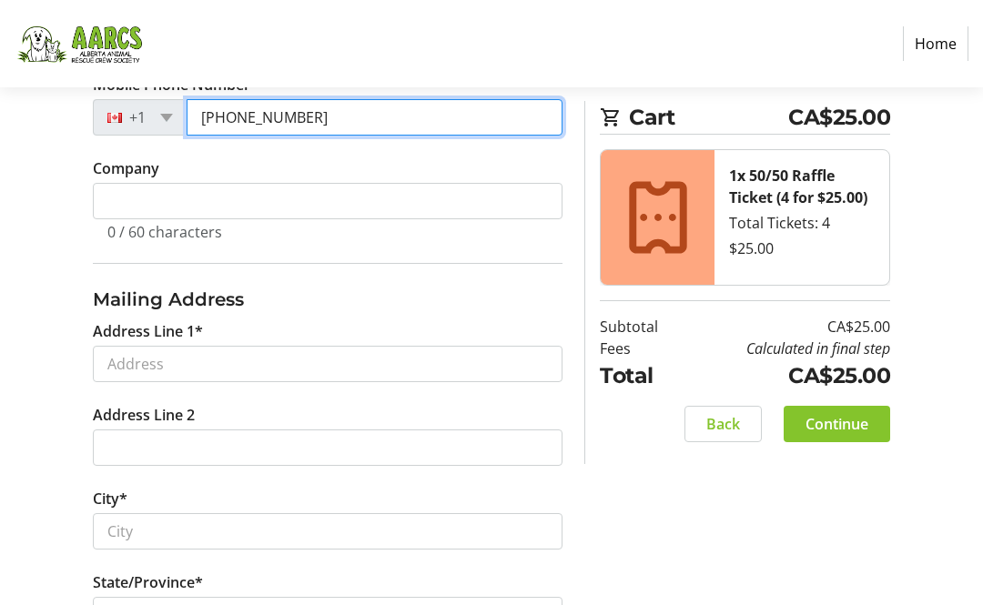
type input "[PHONE_NUMBER]"
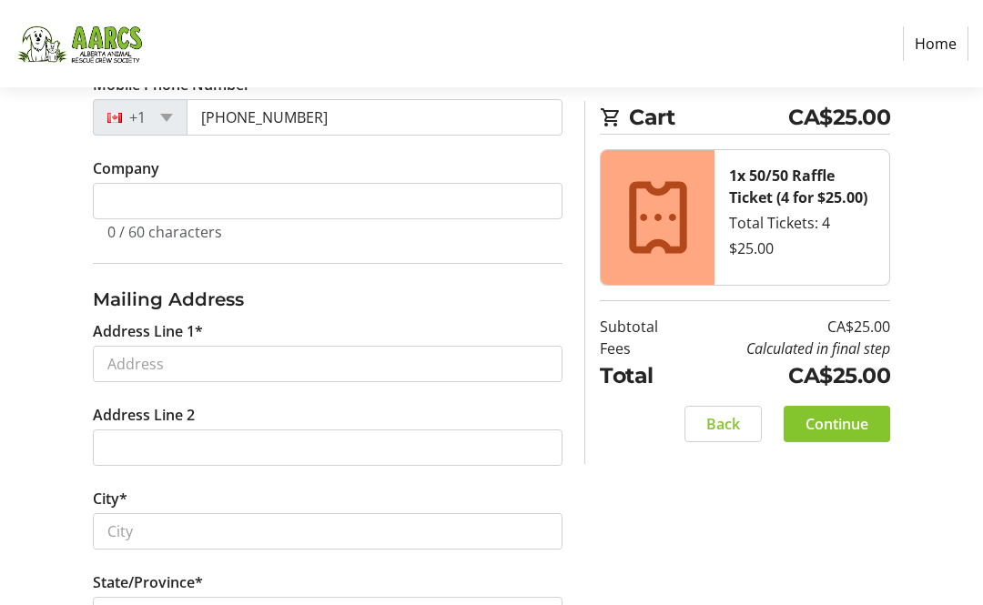
click at [757, 0] on nav "Home" at bounding box center [491, 43] width 983 height 87
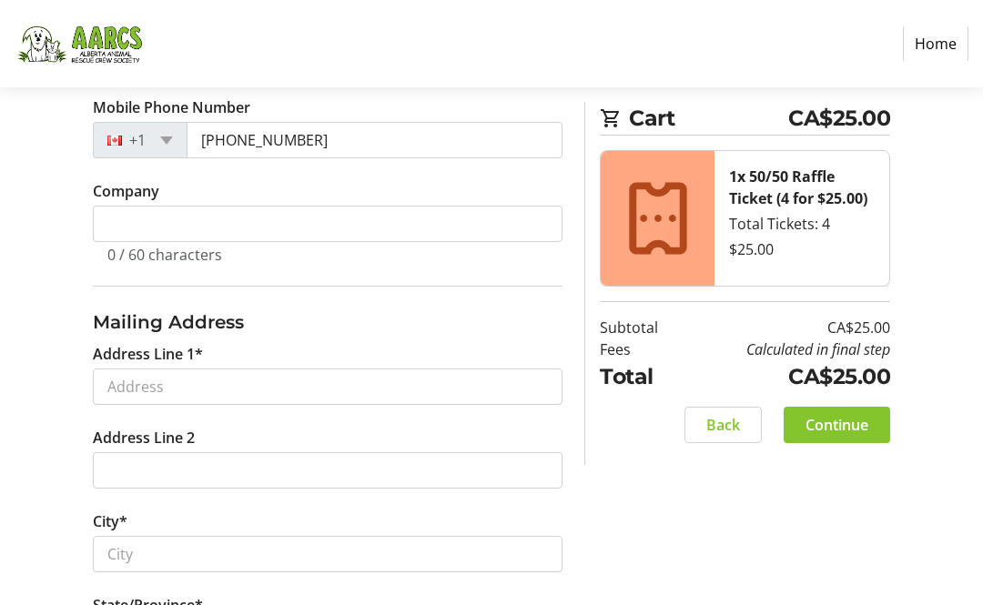
scroll to position [523, 0]
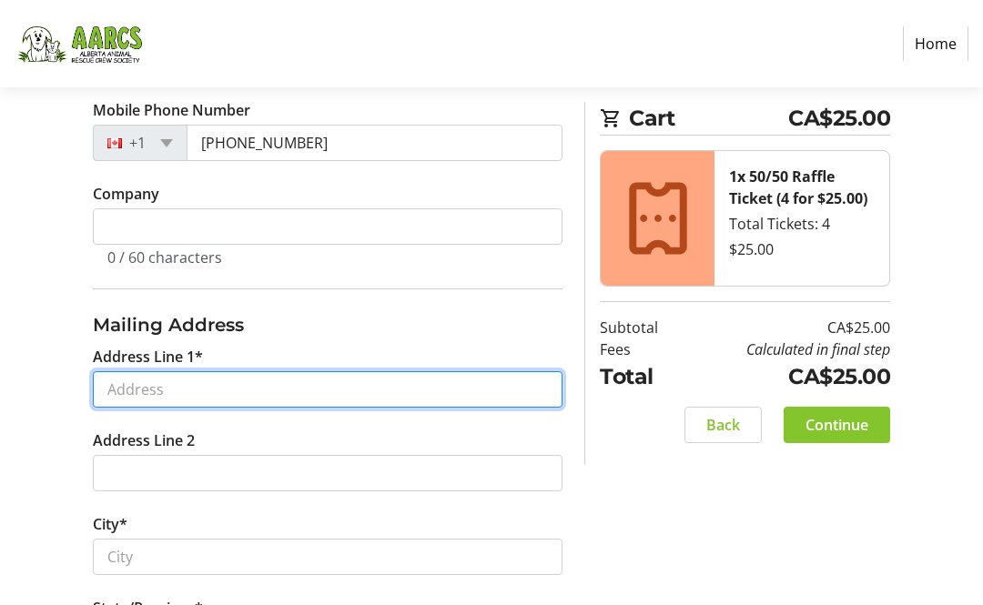
click at [147, 390] on input "Address Line 1*" at bounding box center [328, 389] width 470 height 36
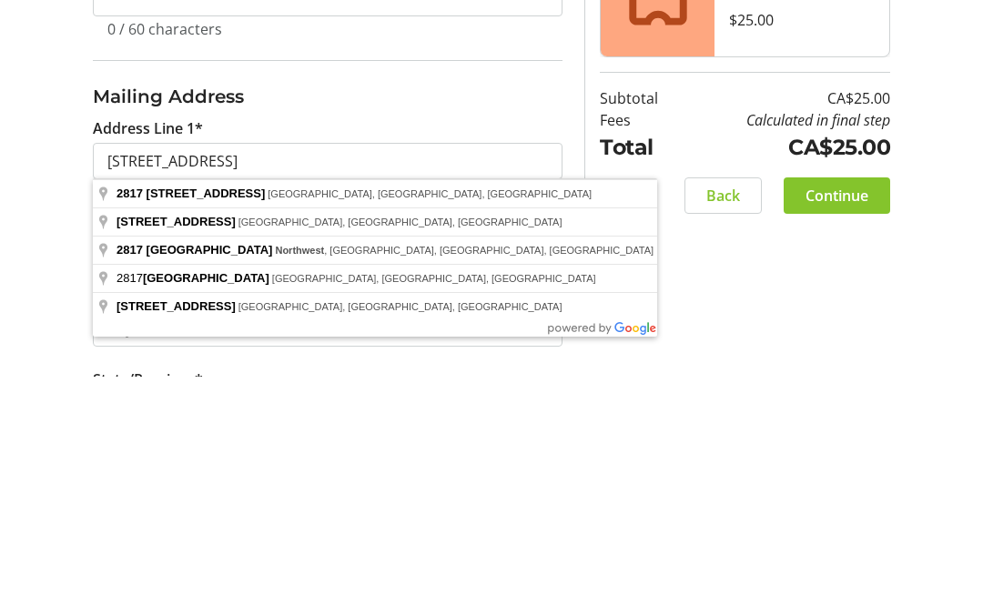
type input "[STREET_ADDRESS]"
type input "[GEOGRAPHIC_DATA]"
select select "AB"
type input "T6T 1N3"
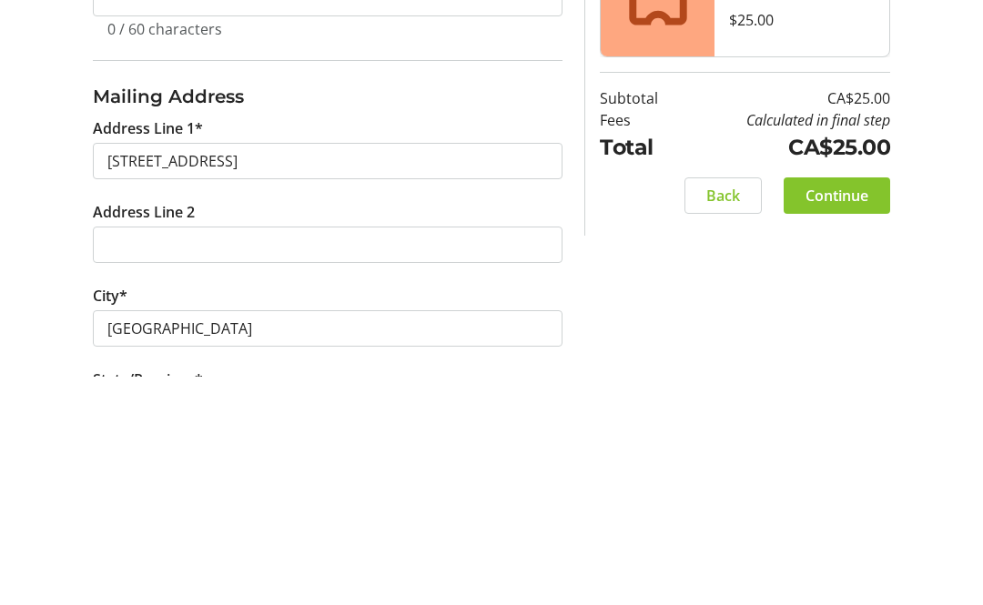
scroll to position [752, 0]
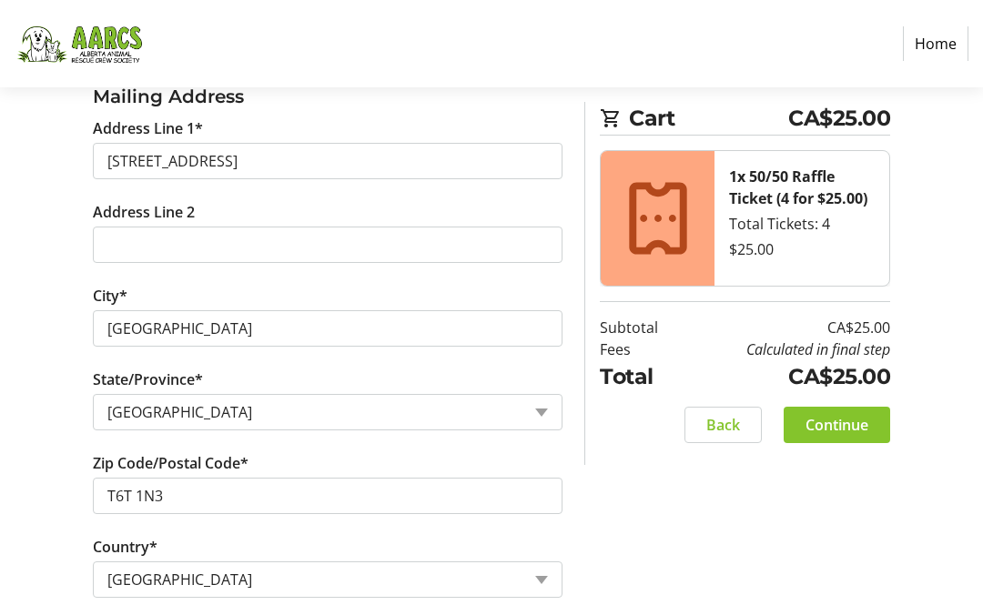
click at [837, 456] on section "Cart CA$25.00 1x 50/50 Raffle Ticket (4 for $25.00) Total Tickets: 4 $25.00 Sub…" at bounding box center [745, 283] width 290 height 363
click at [822, 437] on span at bounding box center [837, 425] width 106 height 44
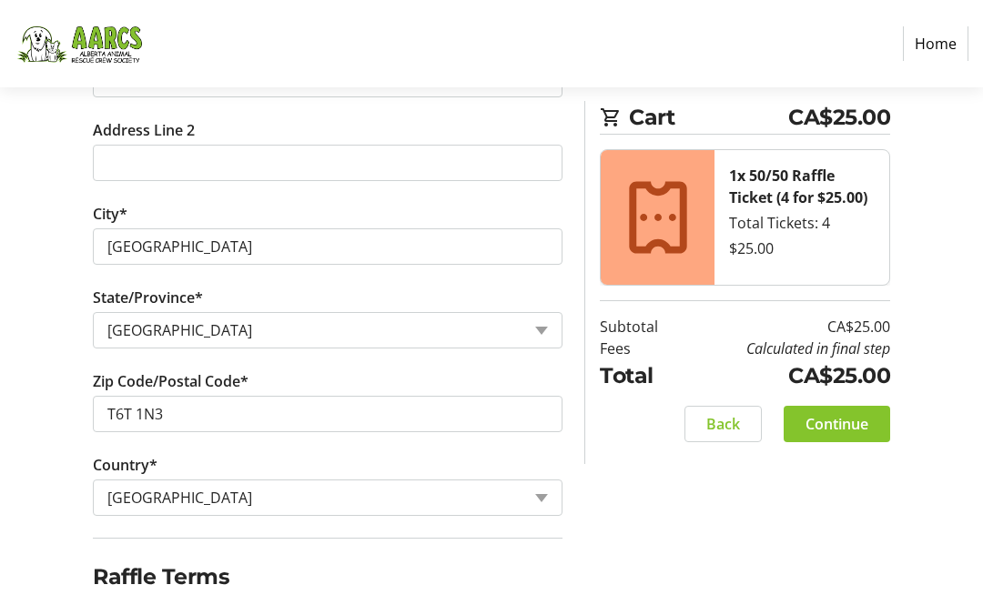
scroll to position [835, 0]
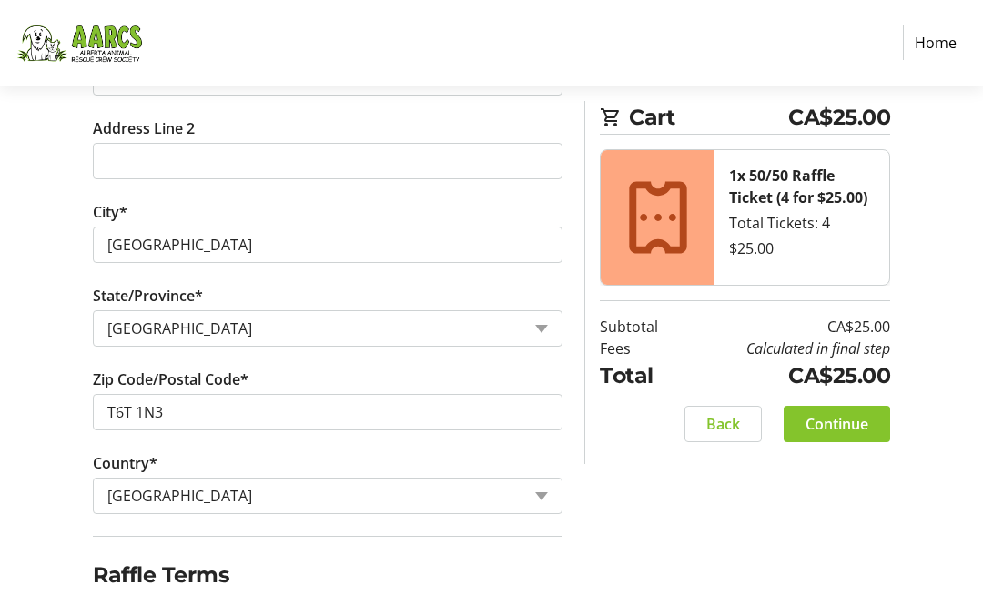
checkbox input "true"
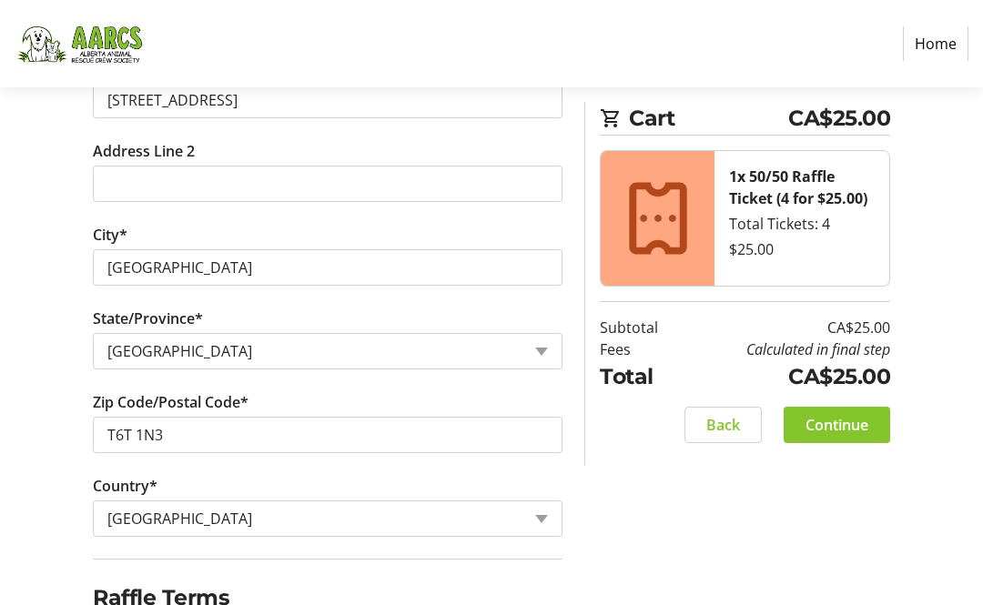
click at [827, 428] on span "Continue" at bounding box center [836, 425] width 63 height 22
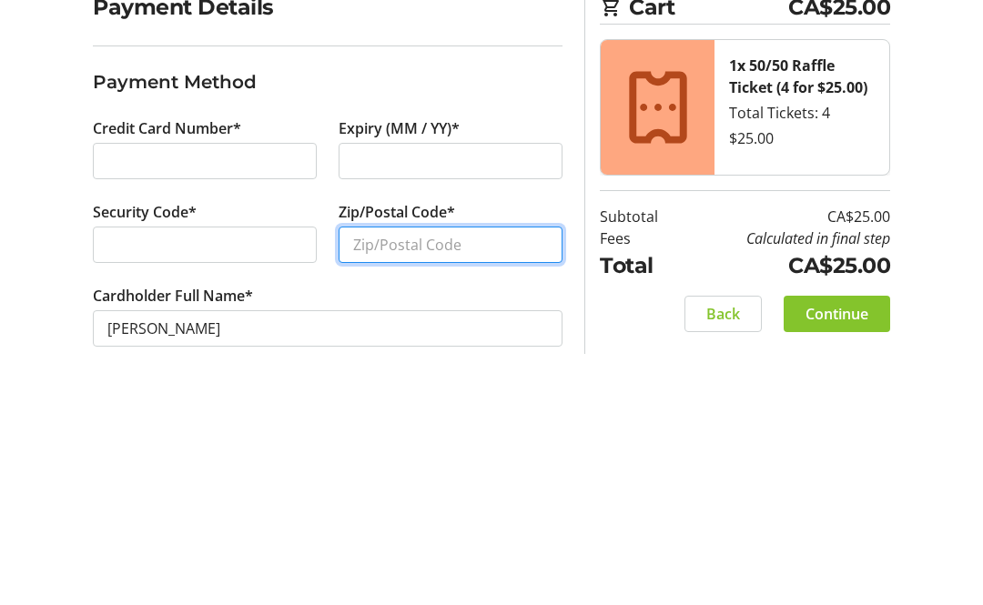
click at [356, 472] on input "Zip/Postal Code*" at bounding box center [451, 490] width 224 height 36
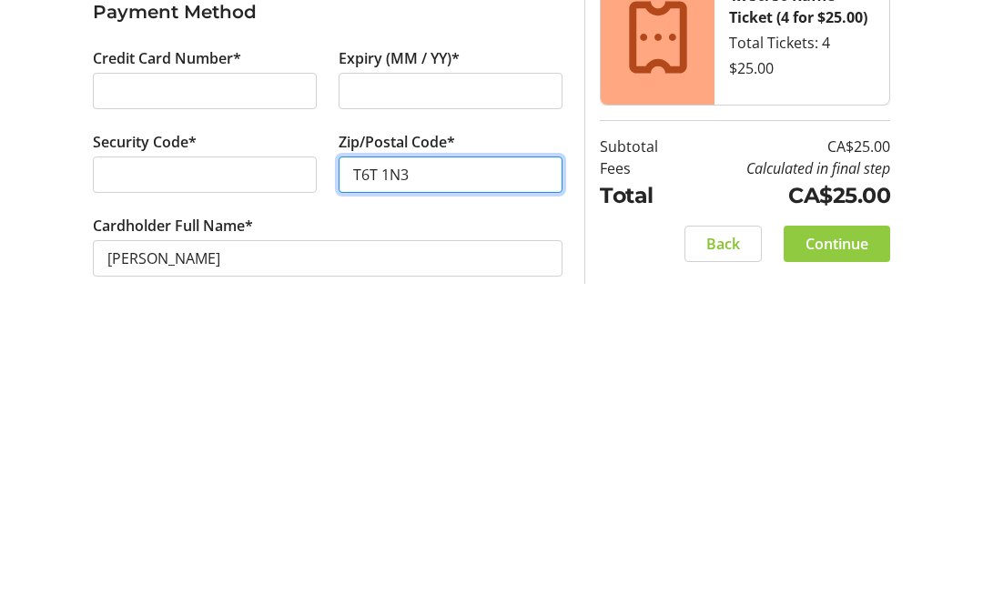
scroll to position [88, 0]
type input "T6T 1N3"
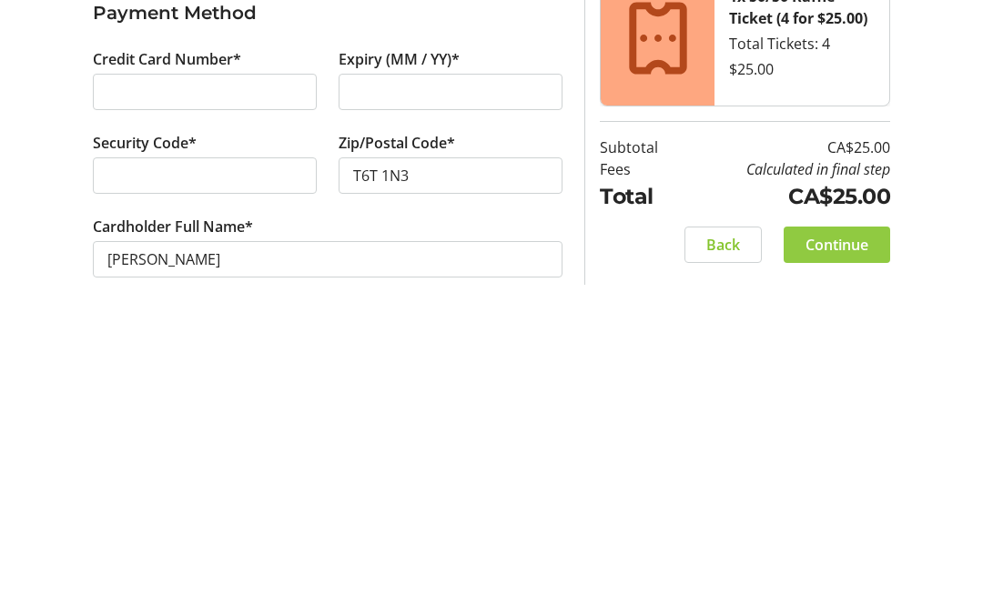
click at [851, 518] on span "Continue" at bounding box center [836, 529] width 63 height 22
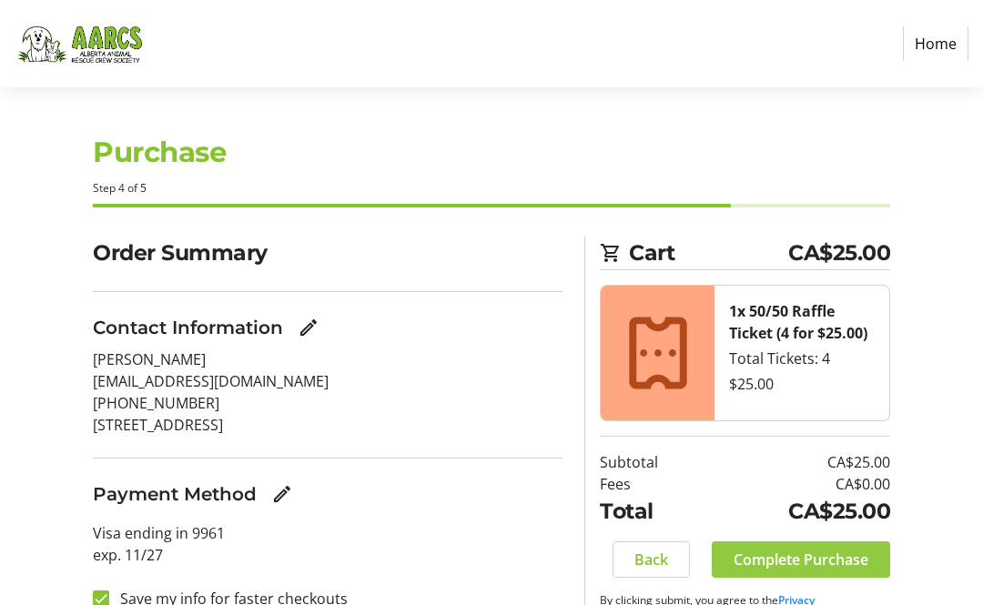
click at [785, 568] on span "Complete Purchase" at bounding box center [801, 560] width 135 height 22
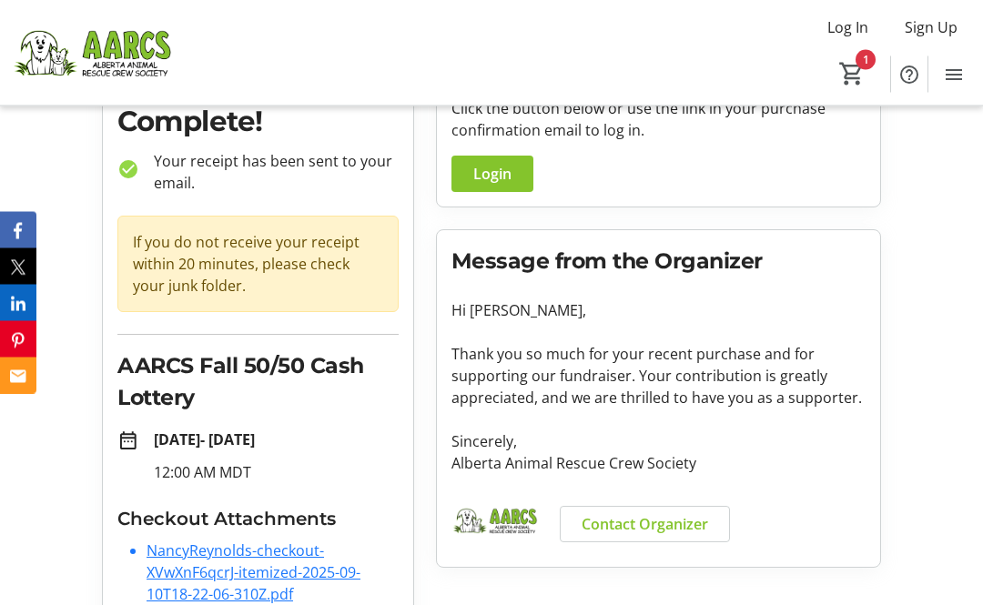
scroll to position [123, 0]
